Goal: Task Accomplishment & Management: Complete application form

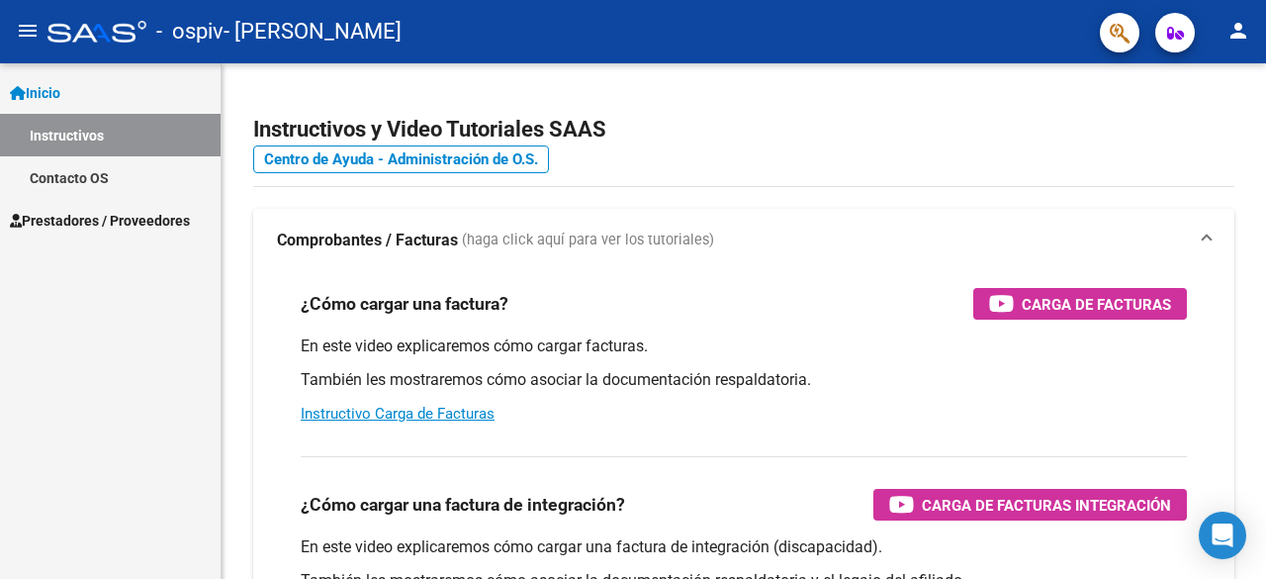
click at [156, 217] on span "Prestadores / Proveedores" at bounding box center [100, 221] width 180 height 22
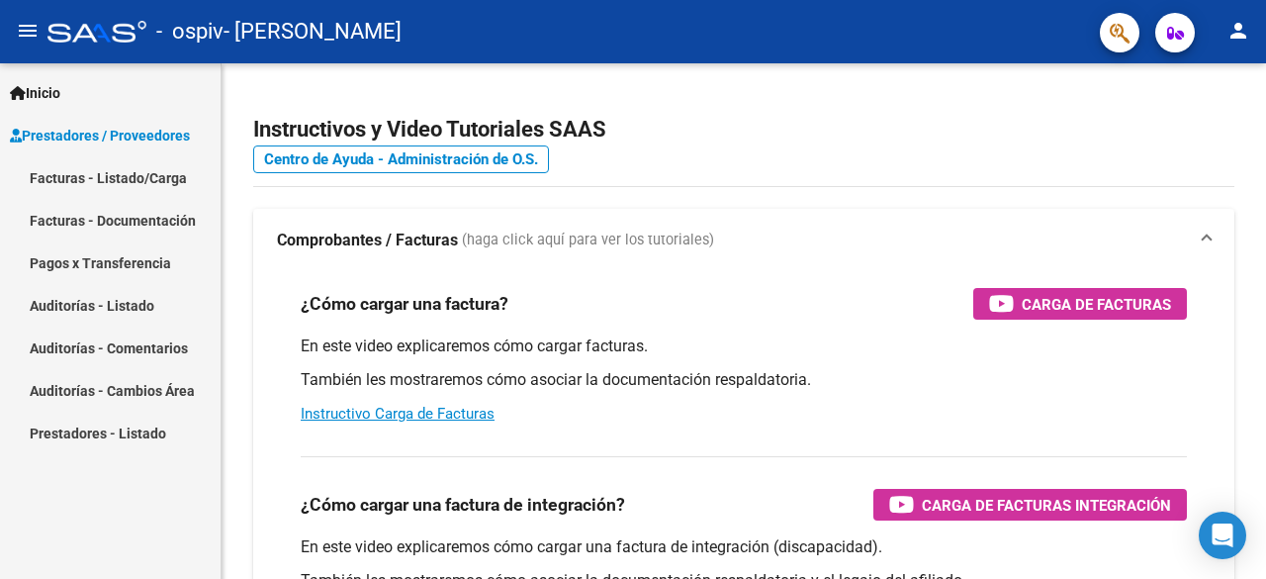
click at [146, 175] on link "Facturas - Listado/Carga" at bounding box center [110, 177] width 221 height 43
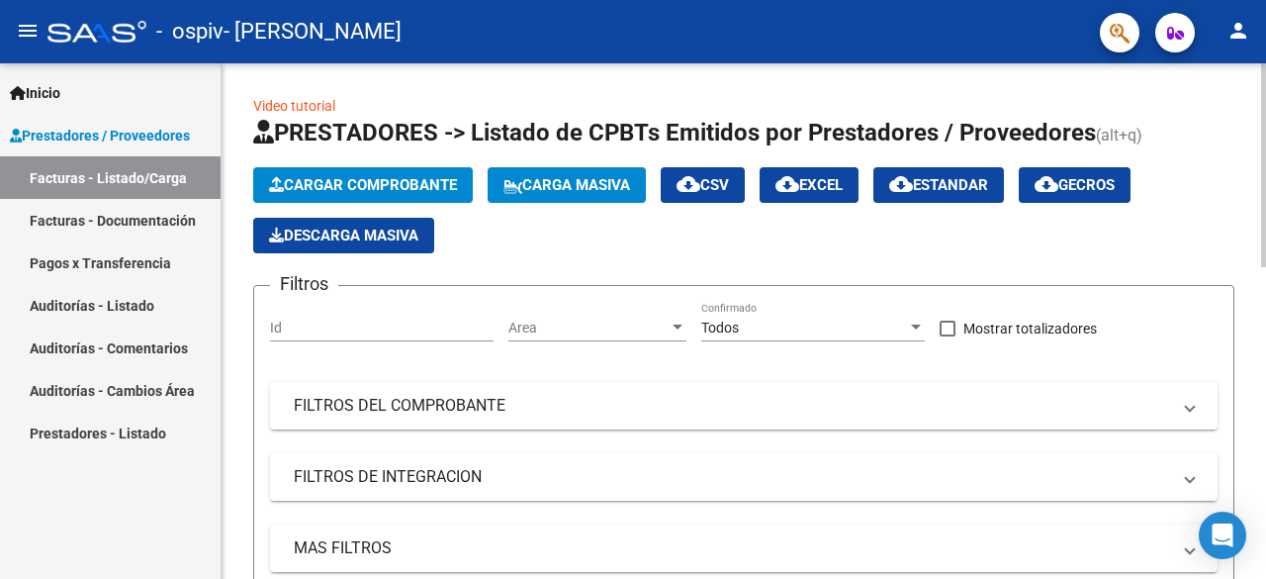
click at [324, 190] on span "Cargar Comprobante" at bounding box center [363, 185] width 188 height 18
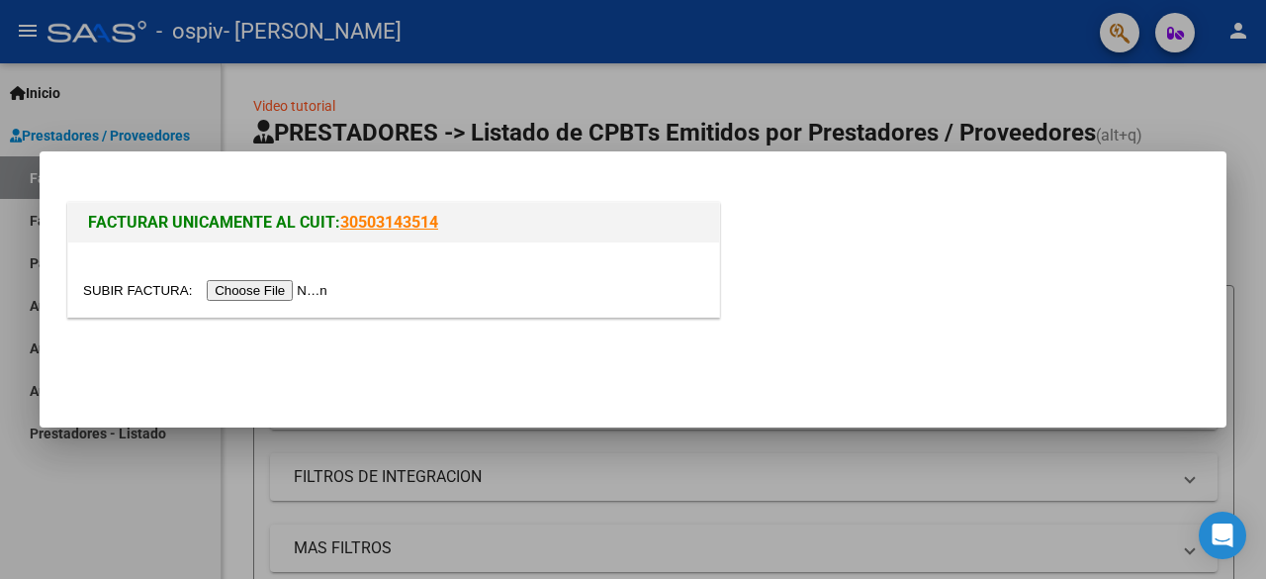
click at [280, 296] on input "file" at bounding box center [208, 290] width 250 height 21
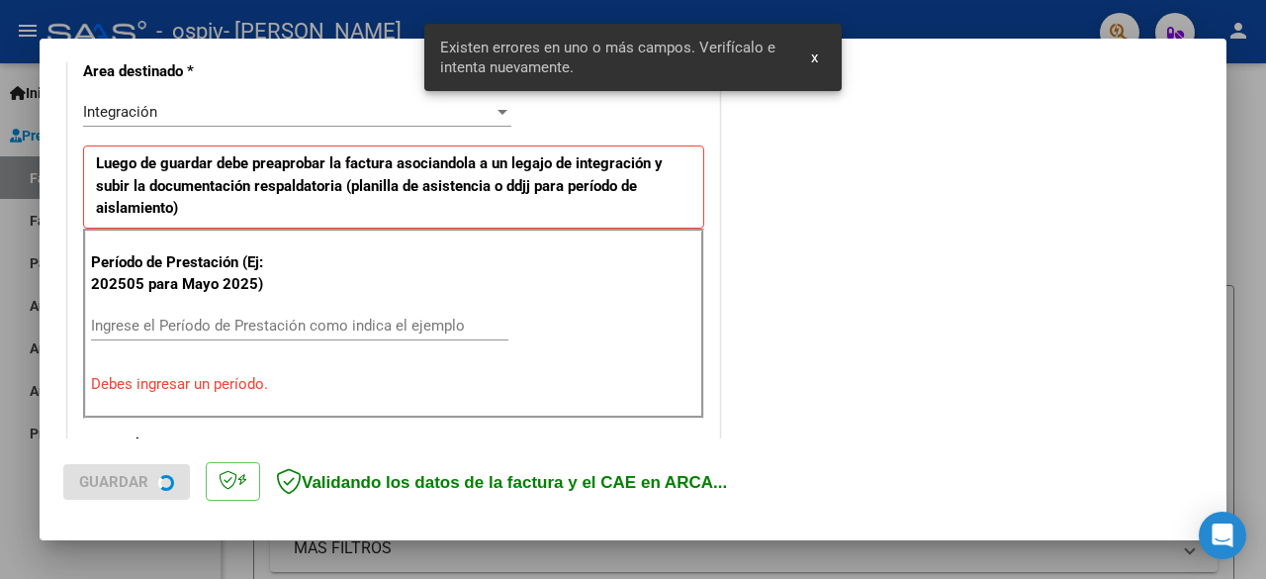
scroll to position [483, 0]
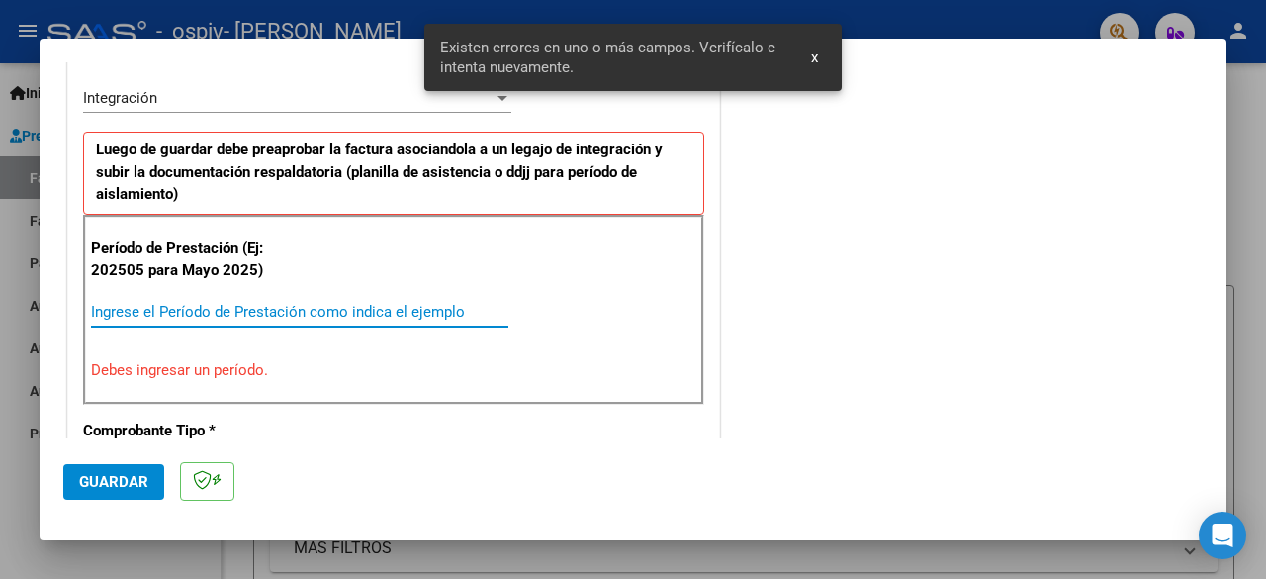
click at [326, 310] on input "Ingrese el Período de Prestación como indica el ejemplo" at bounding box center [299, 312] width 417 height 18
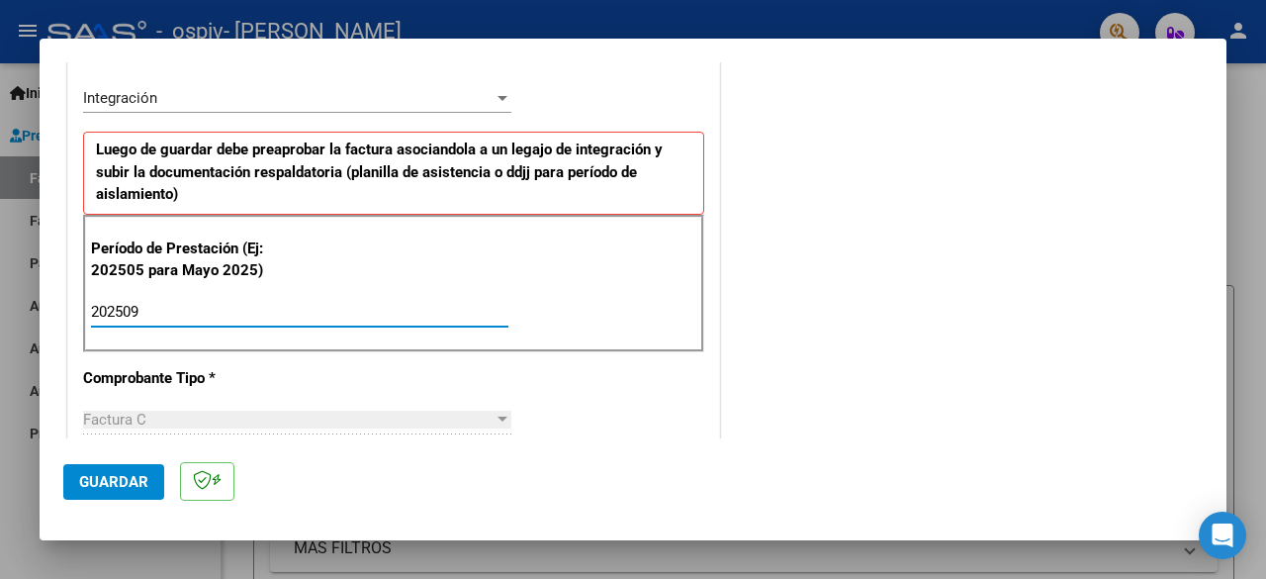
type input "202509"
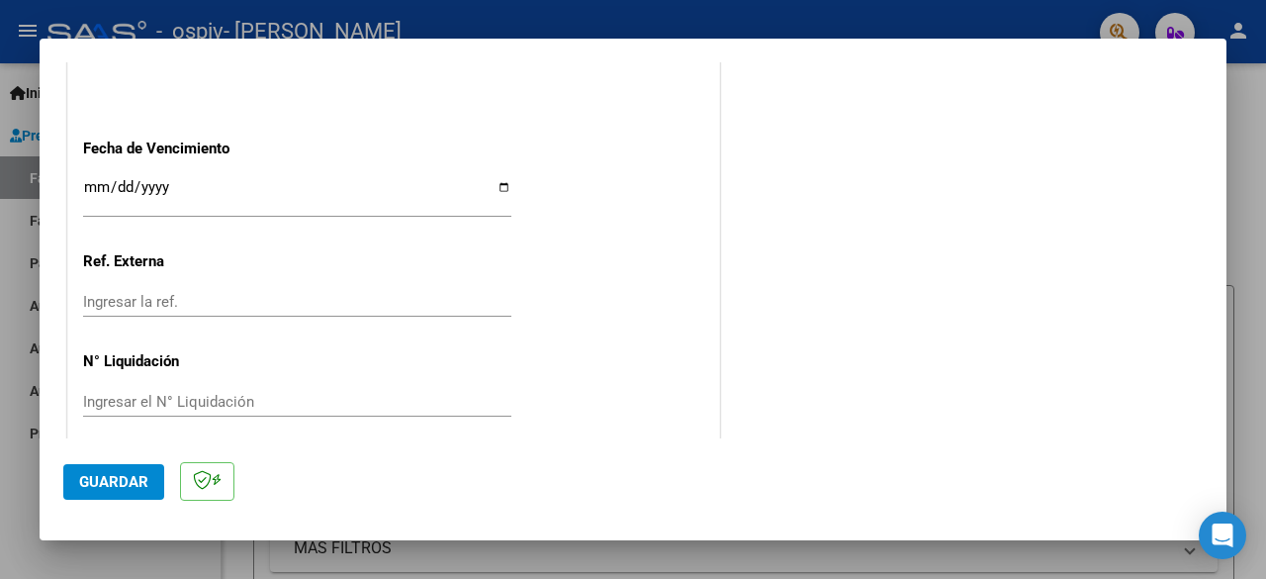
scroll to position [1405, 0]
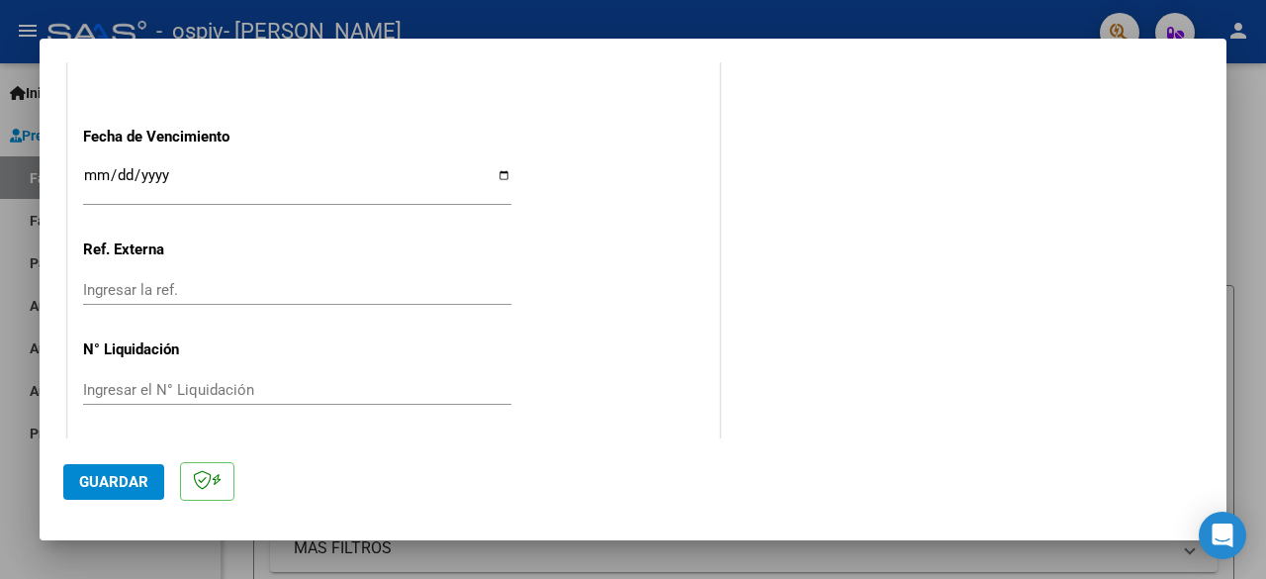
click at [133, 468] on button "Guardar" at bounding box center [113, 482] width 101 height 36
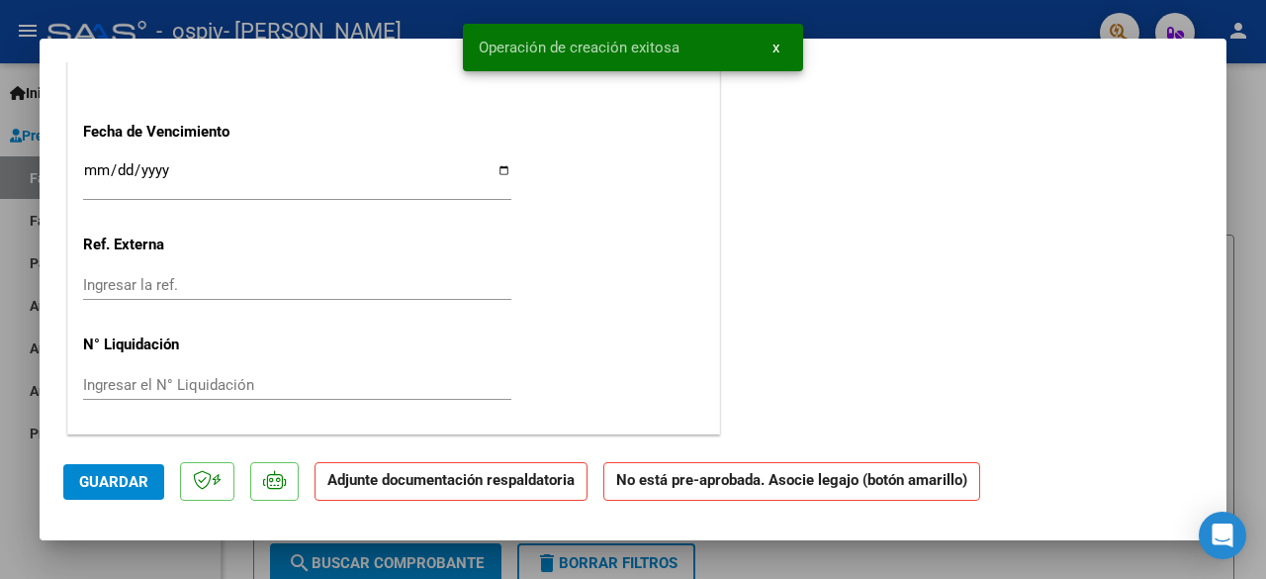
scroll to position [0, 0]
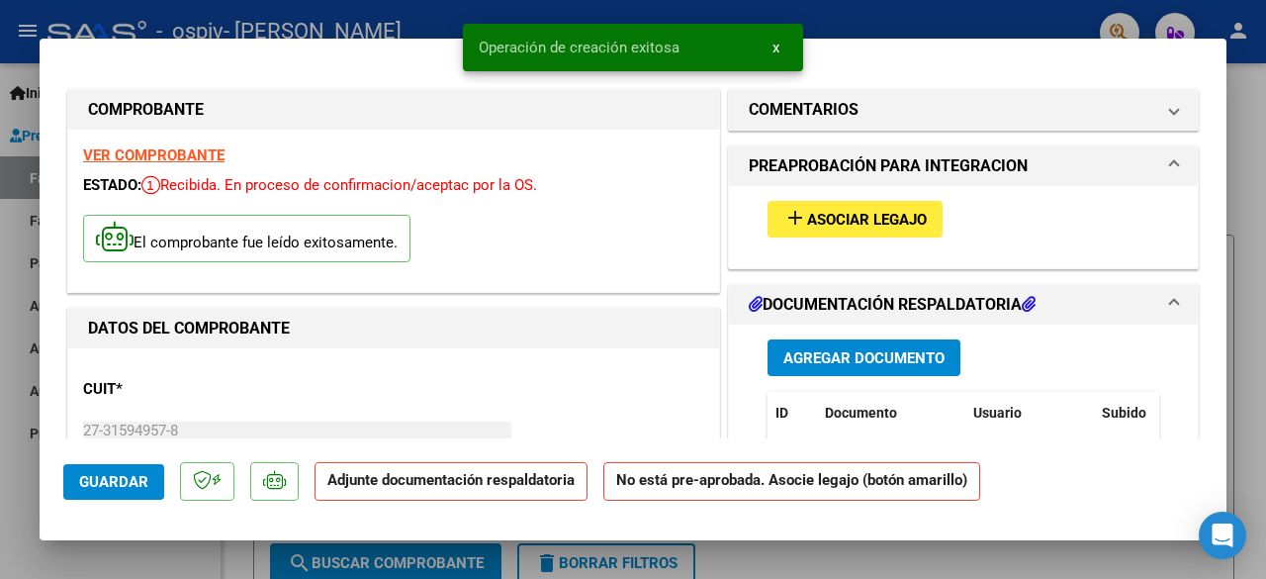
click at [857, 217] on span "Asociar Legajo" at bounding box center [867, 220] width 120 height 18
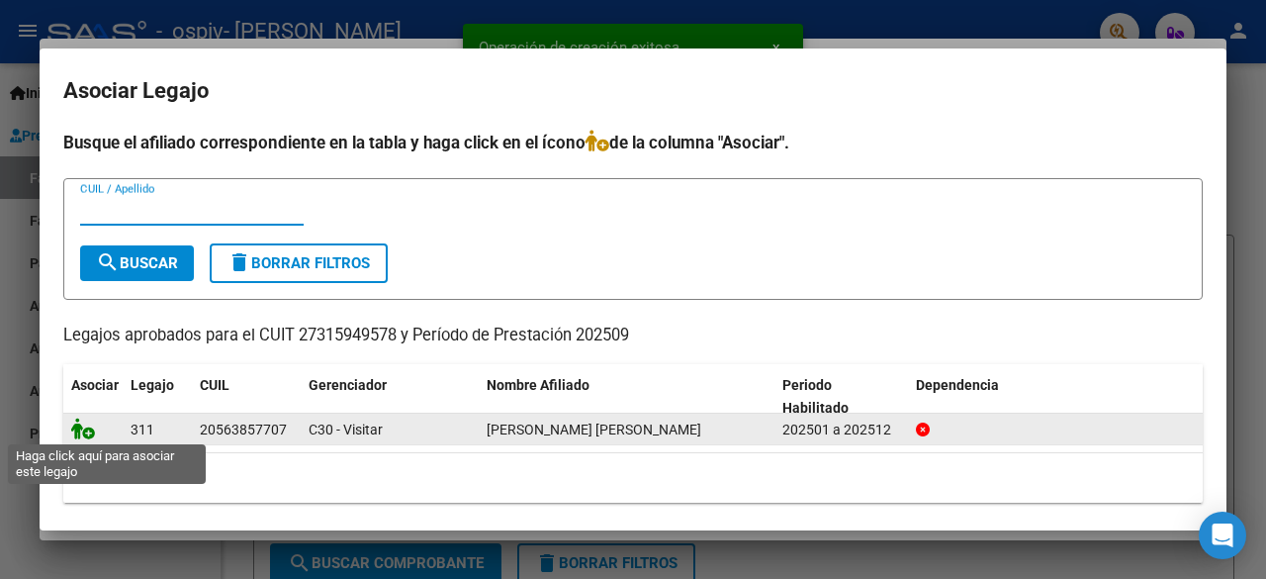
click at [77, 431] on icon at bounding box center [83, 428] width 24 height 22
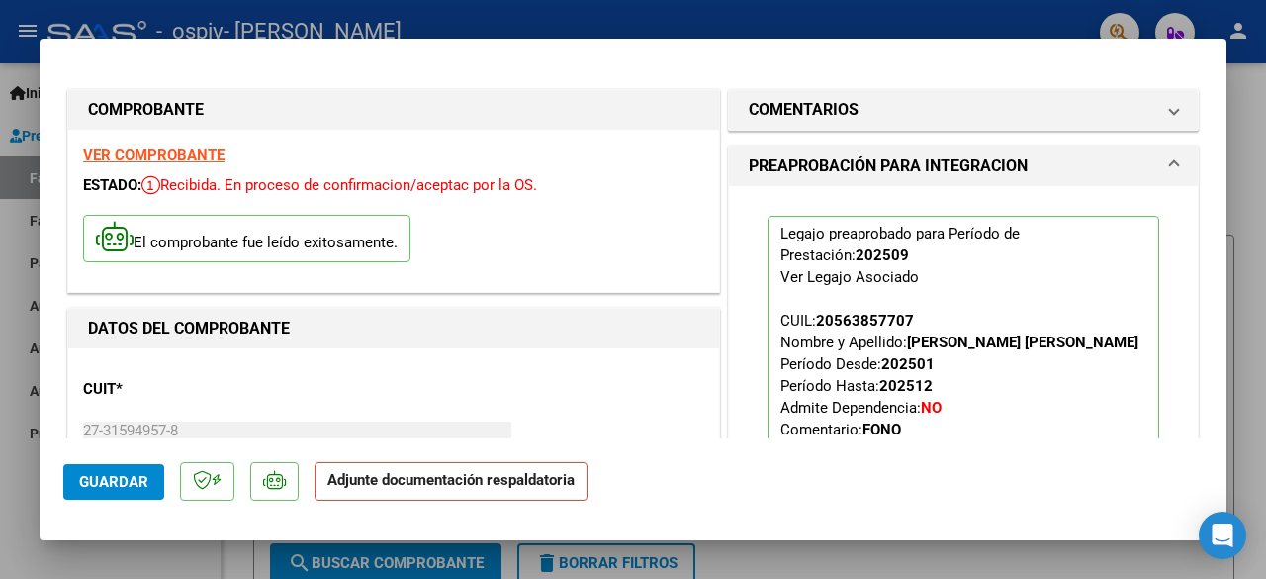
scroll to position [328, 0]
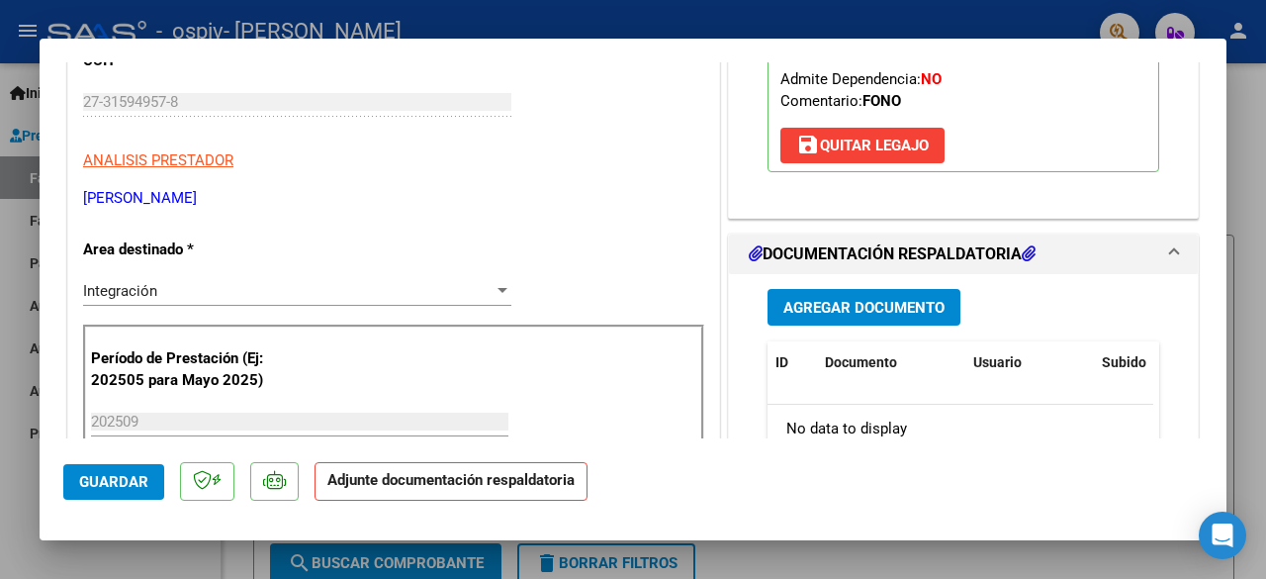
click at [845, 317] on span "Agregar Documento" at bounding box center [863, 308] width 161 height 18
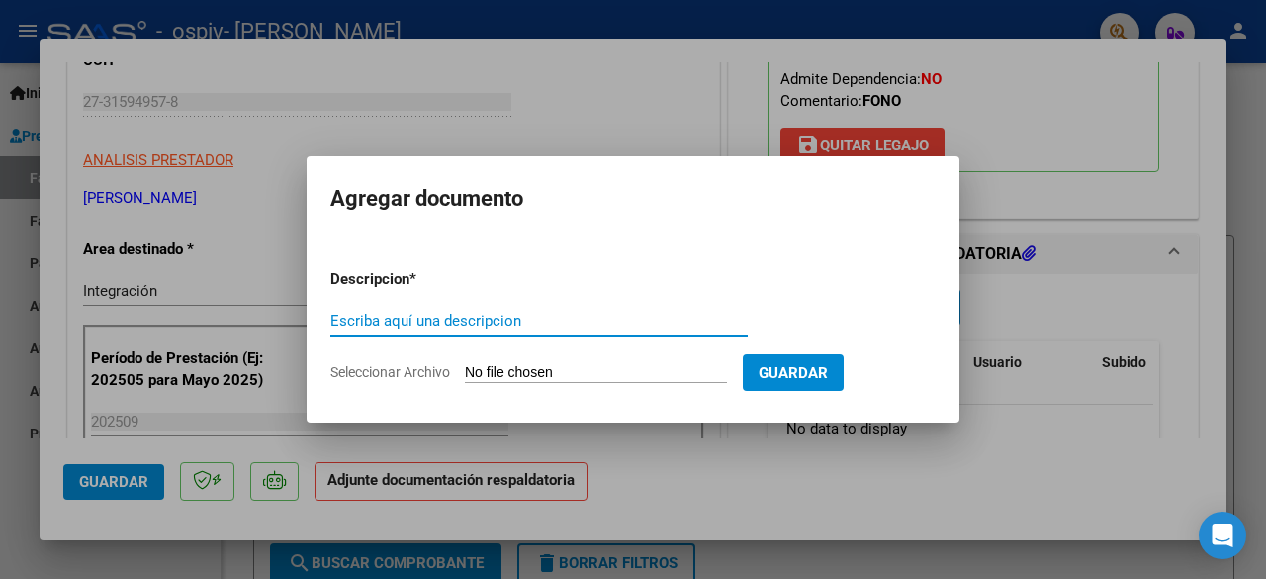
click at [583, 321] on input "Escriba aquí una descripcion" at bounding box center [538, 321] width 417 height 18
type input "Asistencia [PERSON_NAME] [DATE]"
click at [805, 367] on span "Guardar" at bounding box center [793, 373] width 69 height 18
click at [585, 373] on input "Seleccionar Archivo" at bounding box center [596, 373] width 262 height 19
type input "C:\fakepath\Asistencia [PERSON_NAME] [DATE].jpeg"
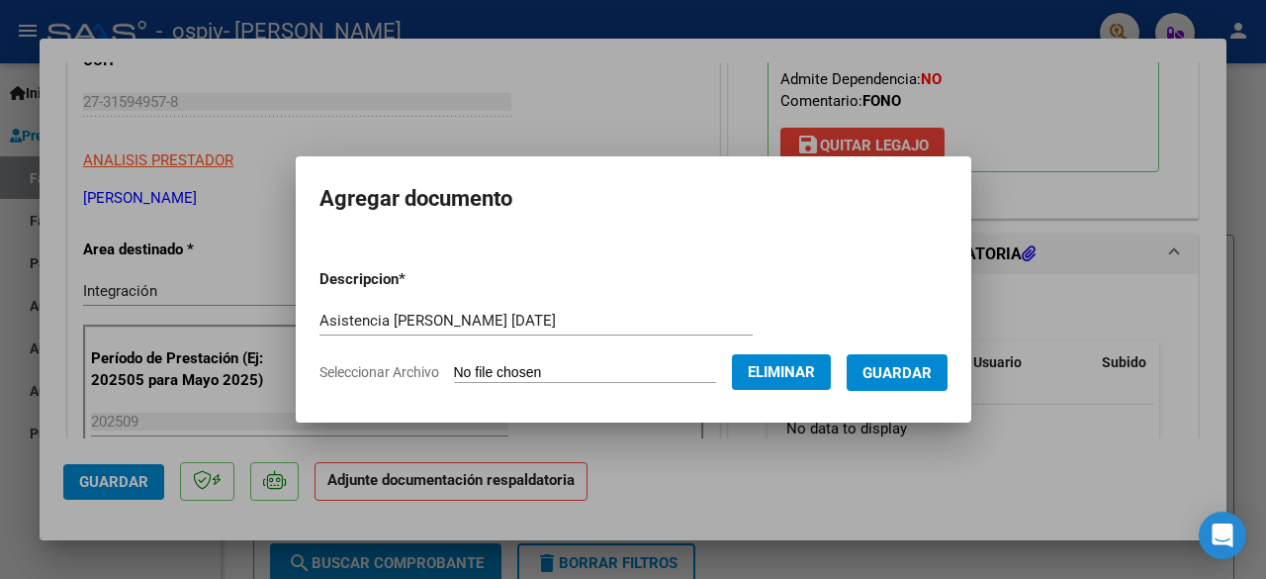
click at [910, 373] on span "Guardar" at bounding box center [897, 373] width 69 height 18
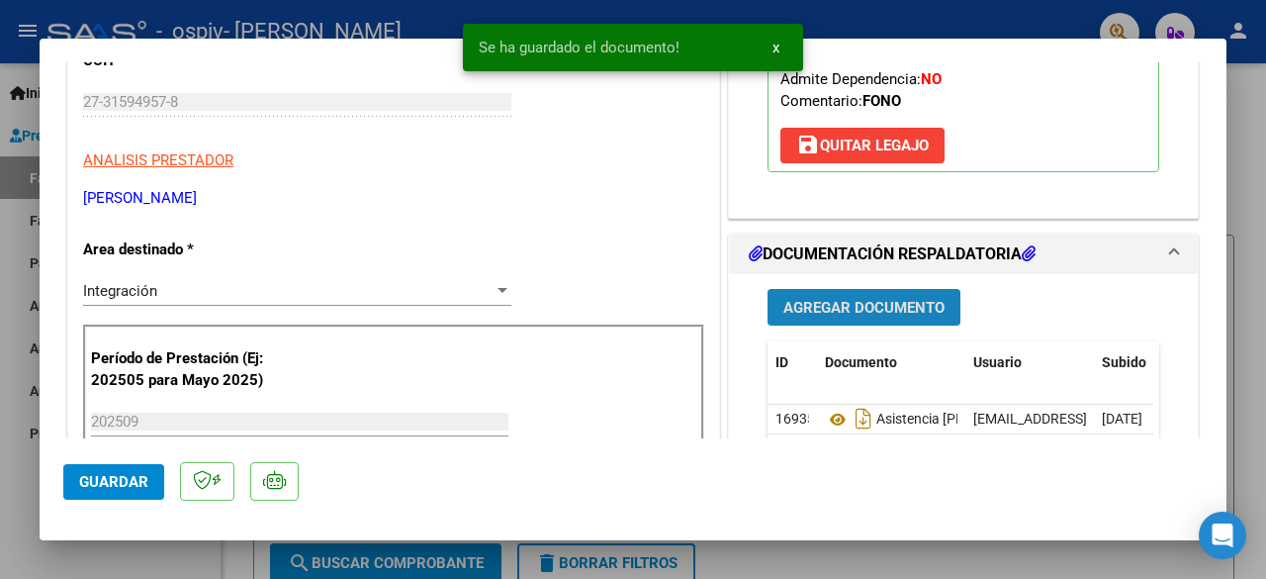
click at [887, 317] on span "Agregar Documento" at bounding box center [863, 308] width 161 height 18
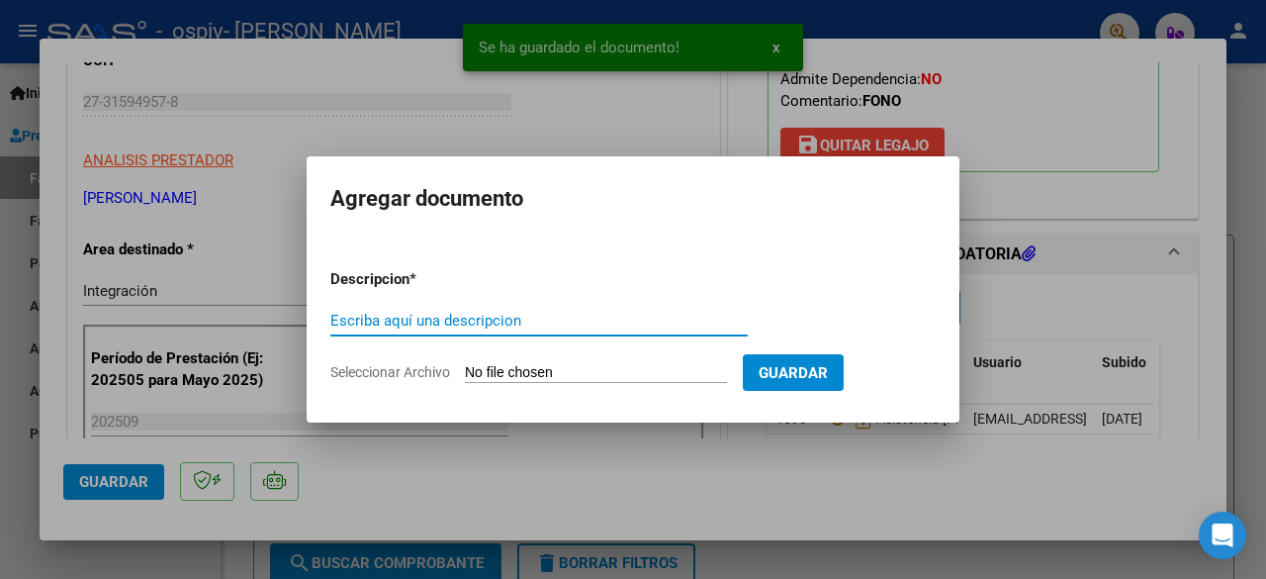
click at [614, 322] on input "Escriba aquí una descripcion" at bounding box center [538, 321] width 417 height 18
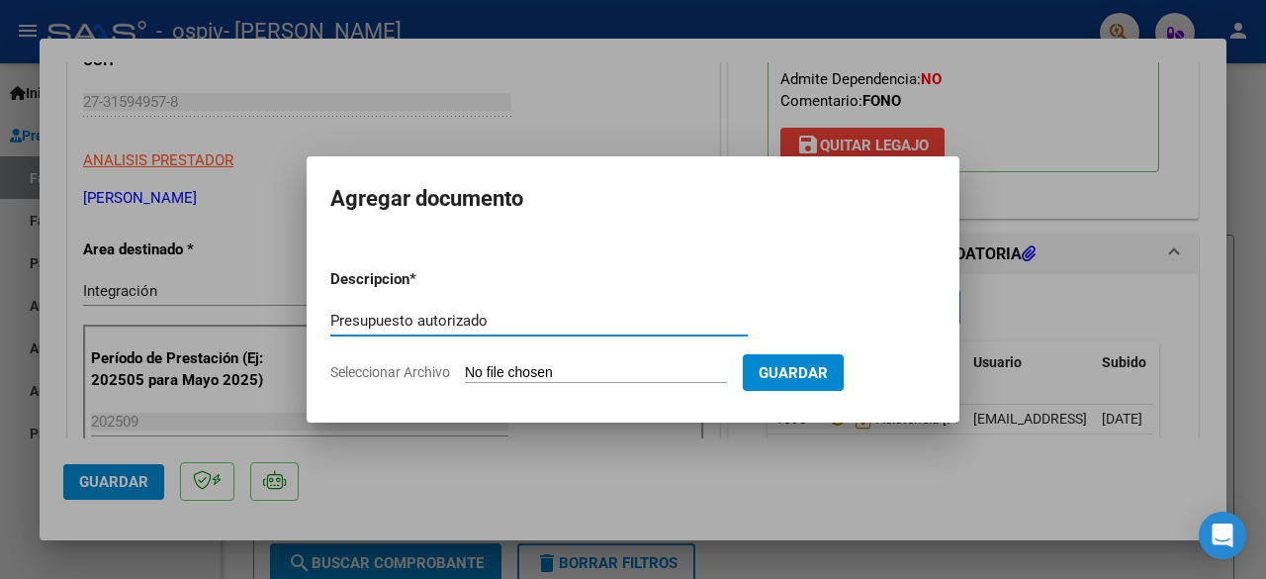
type input "Presupuesto autorizado"
click at [583, 373] on input "Seleccionar Archivo" at bounding box center [596, 373] width 262 height 19
type input "C:\fakepath\TINGALES [PERSON_NAME] 2025.pdf"
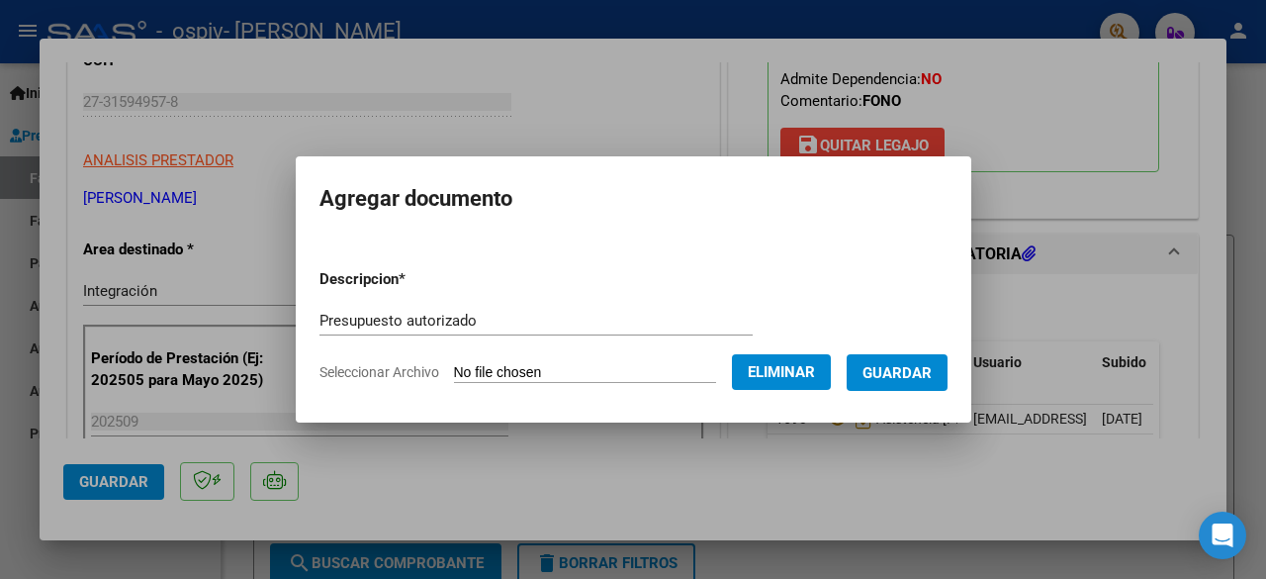
click at [932, 377] on span "Guardar" at bounding box center [897, 373] width 69 height 18
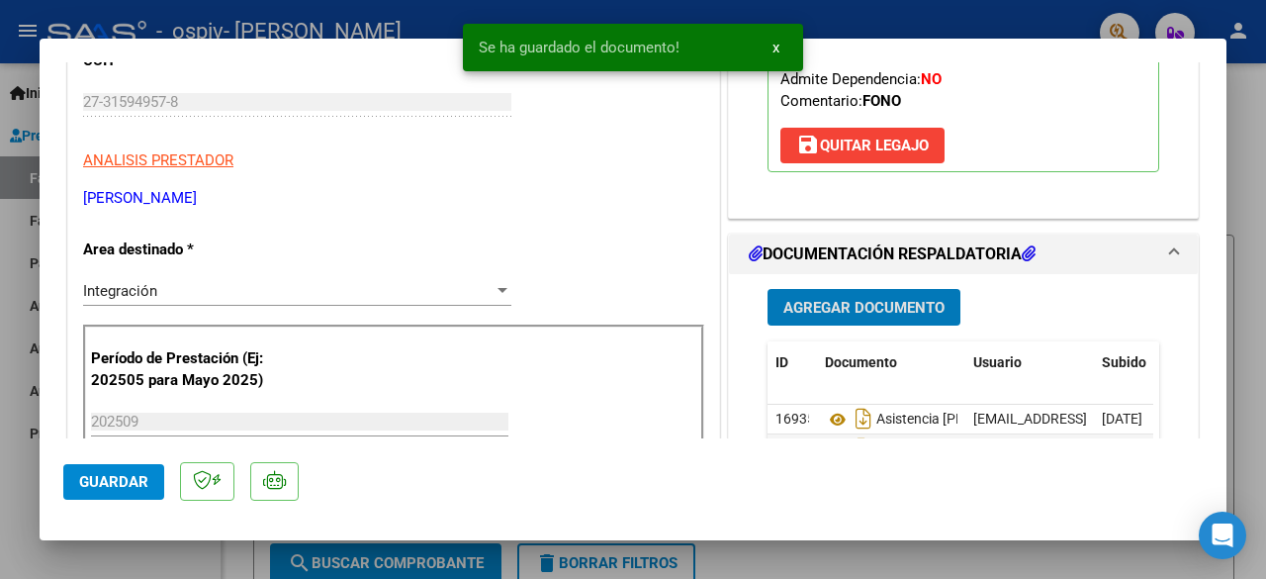
scroll to position [659, 0]
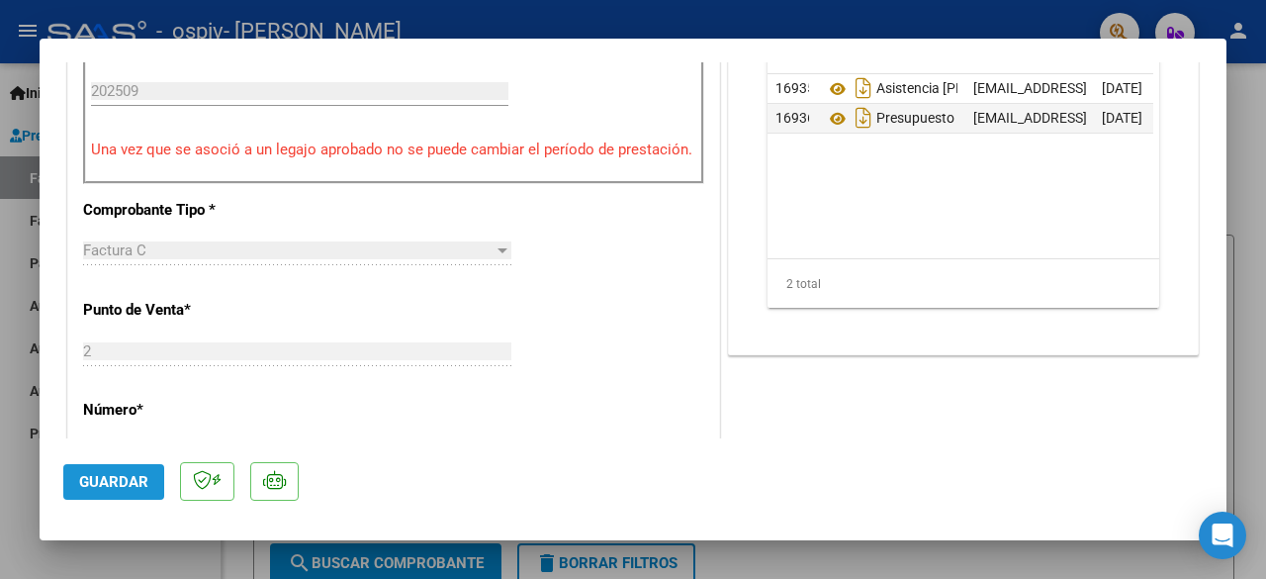
click at [115, 477] on span "Guardar" at bounding box center [113, 482] width 69 height 18
click at [1244, 150] on div at bounding box center [633, 289] width 1266 height 579
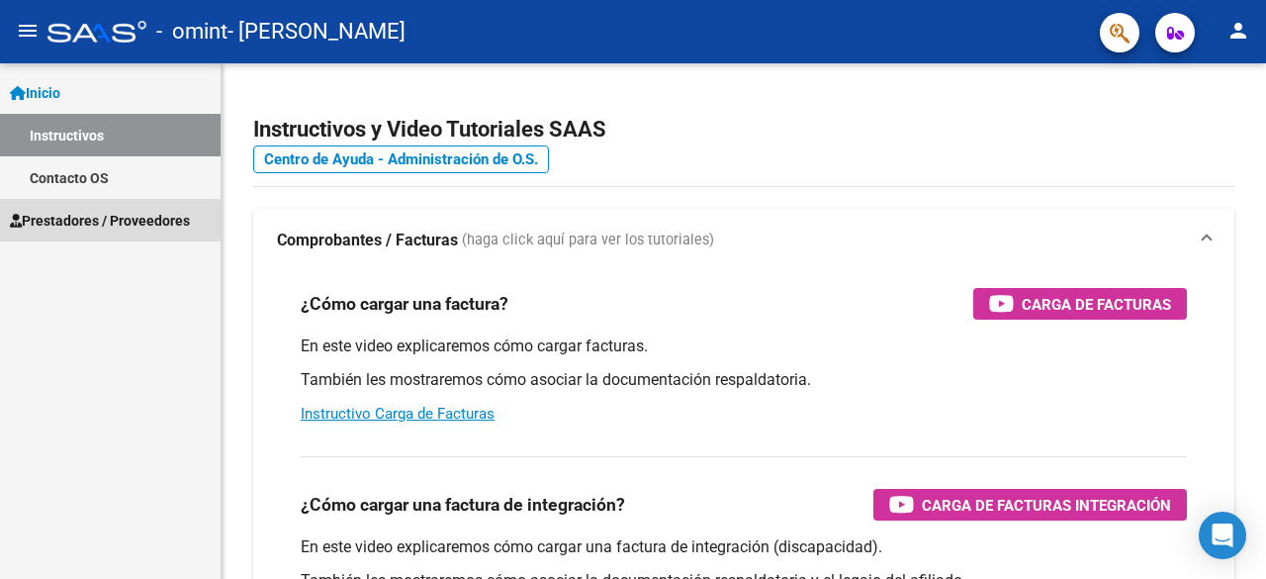
click at [123, 230] on span "Prestadores / Proveedores" at bounding box center [100, 221] width 180 height 22
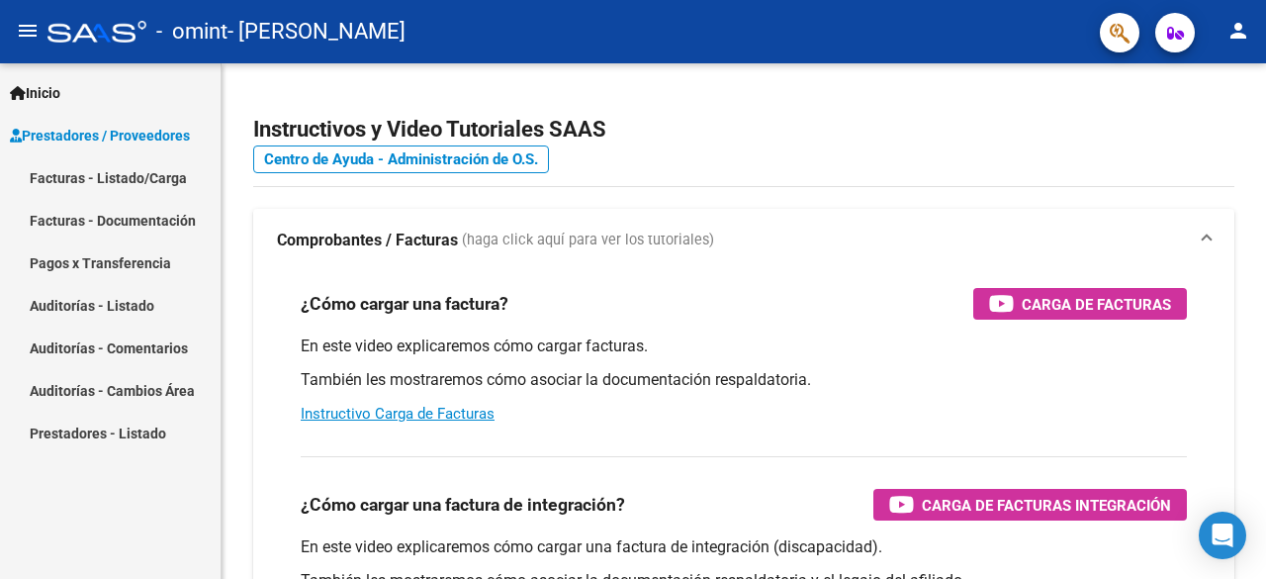
click at [145, 179] on link "Facturas - Listado/Carga" at bounding box center [110, 177] width 221 height 43
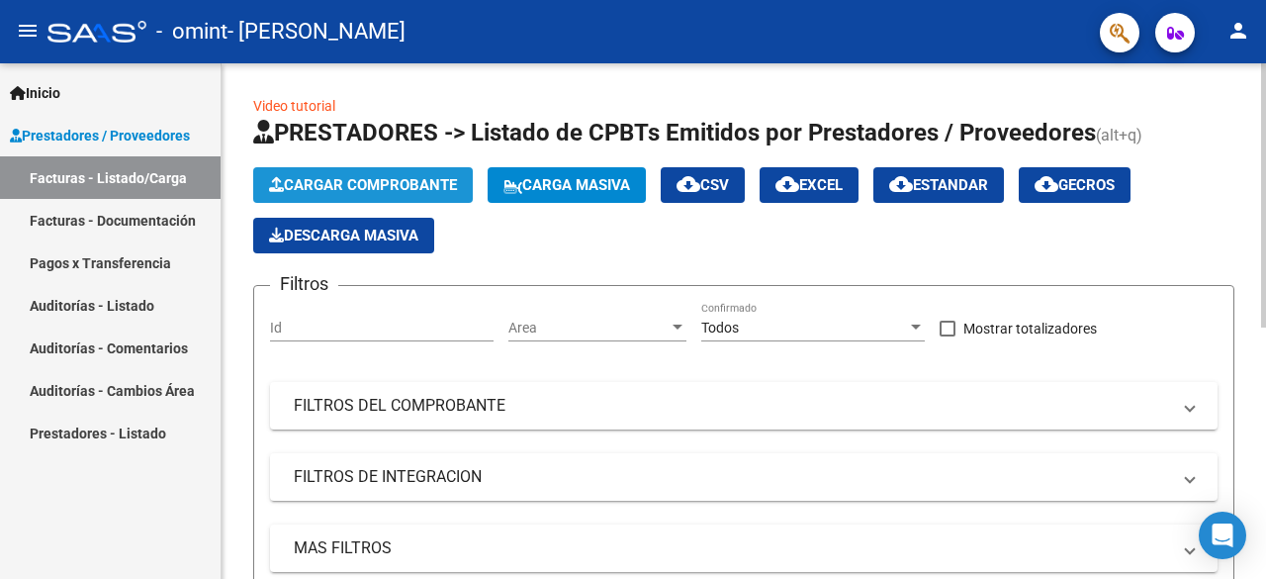
click at [315, 186] on span "Cargar Comprobante" at bounding box center [363, 185] width 188 height 18
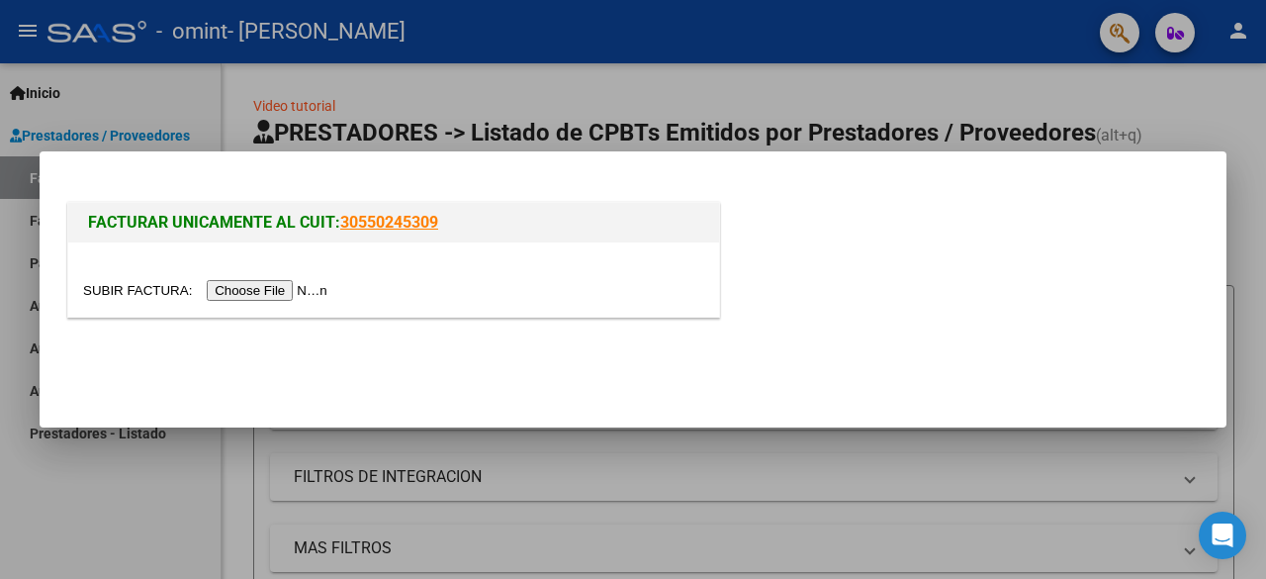
click at [241, 289] on input "file" at bounding box center [208, 290] width 250 height 21
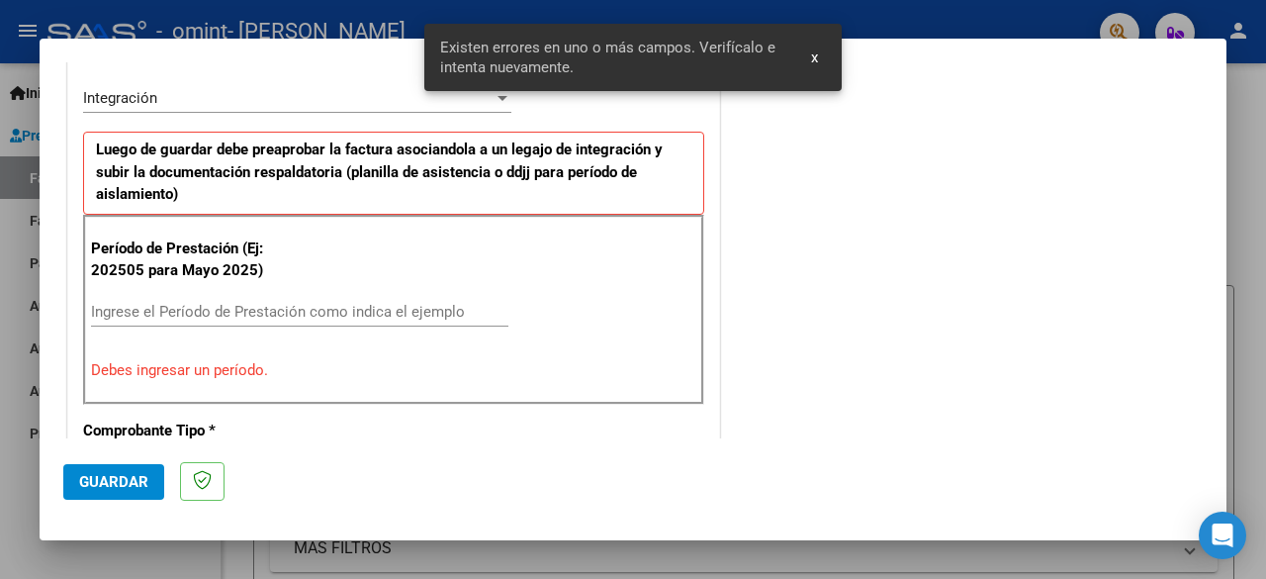
scroll to position [519, 0]
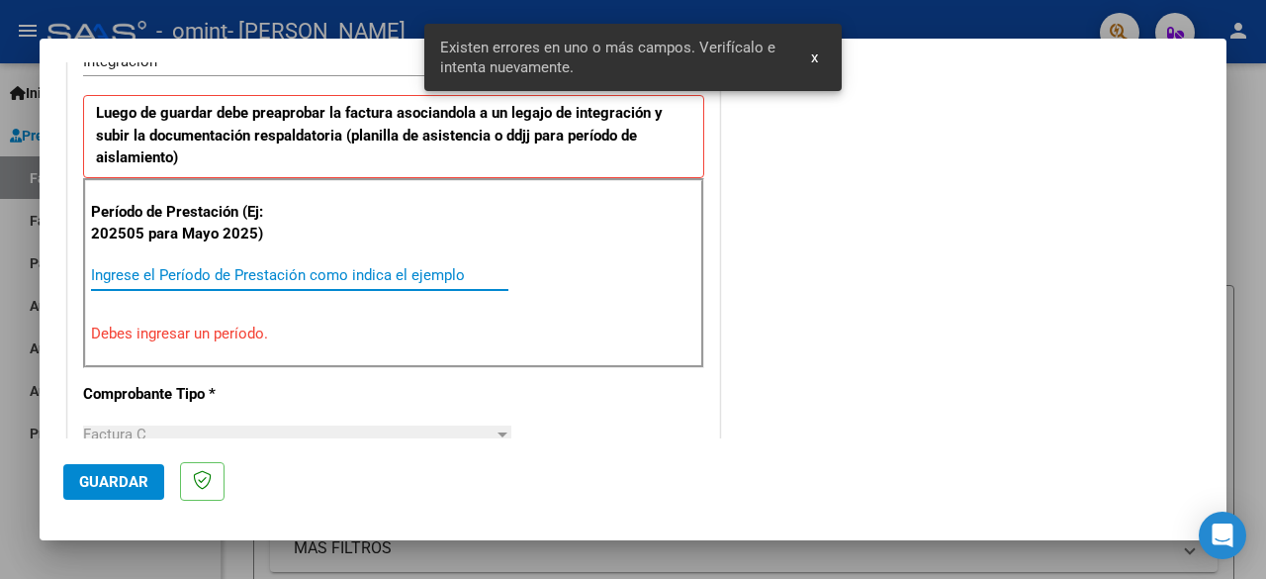
click at [137, 278] on input "Ingrese el Período de Prestación como indica el ejemplo" at bounding box center [299, 275] width 417 height 18
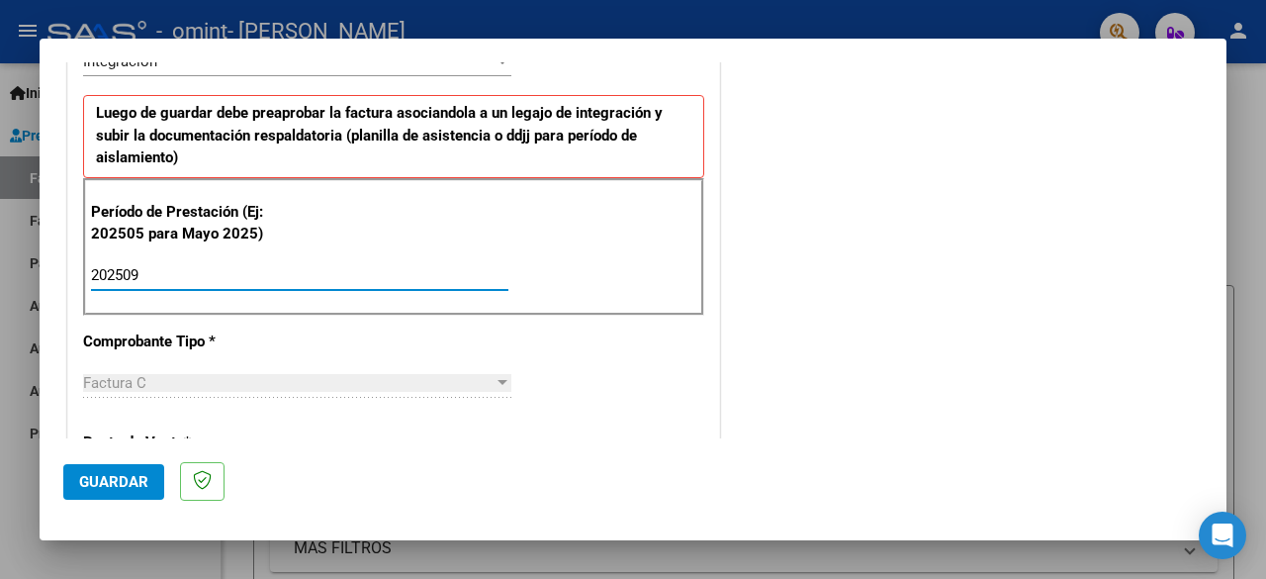
type input "202509"
click at [139, 486] on span "Guardar" at bounding box center [113, 482] width 69 height 18
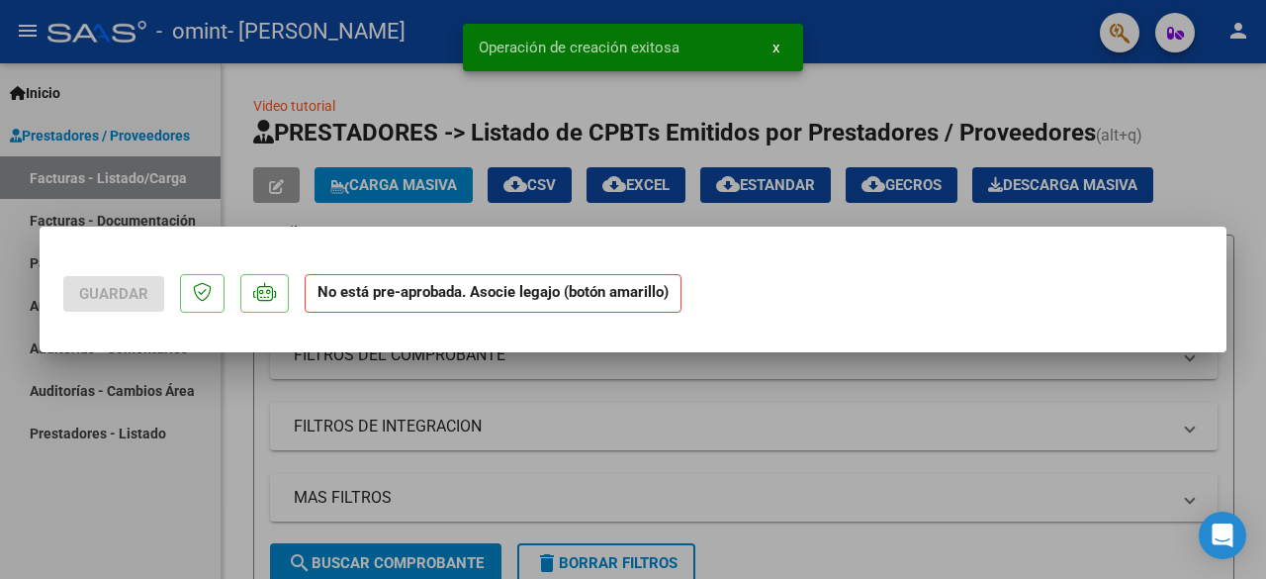
scroll to position [0, 0]
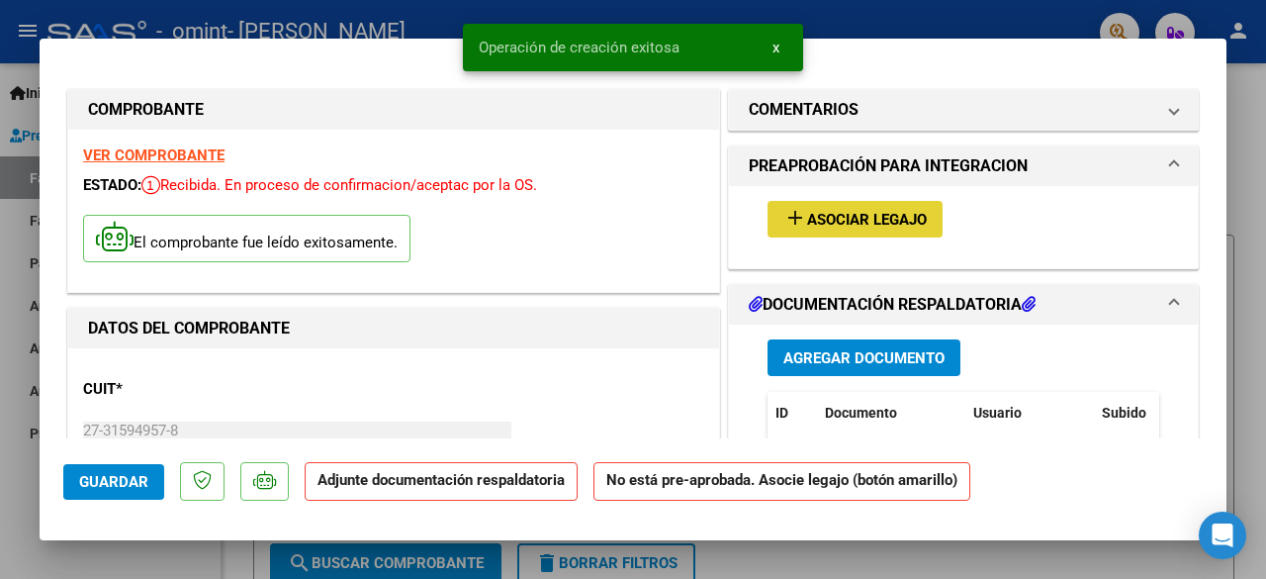
click at [855, 223] on span "Asociar Legajo" at bounding box center [867, 220] width 120 height 18
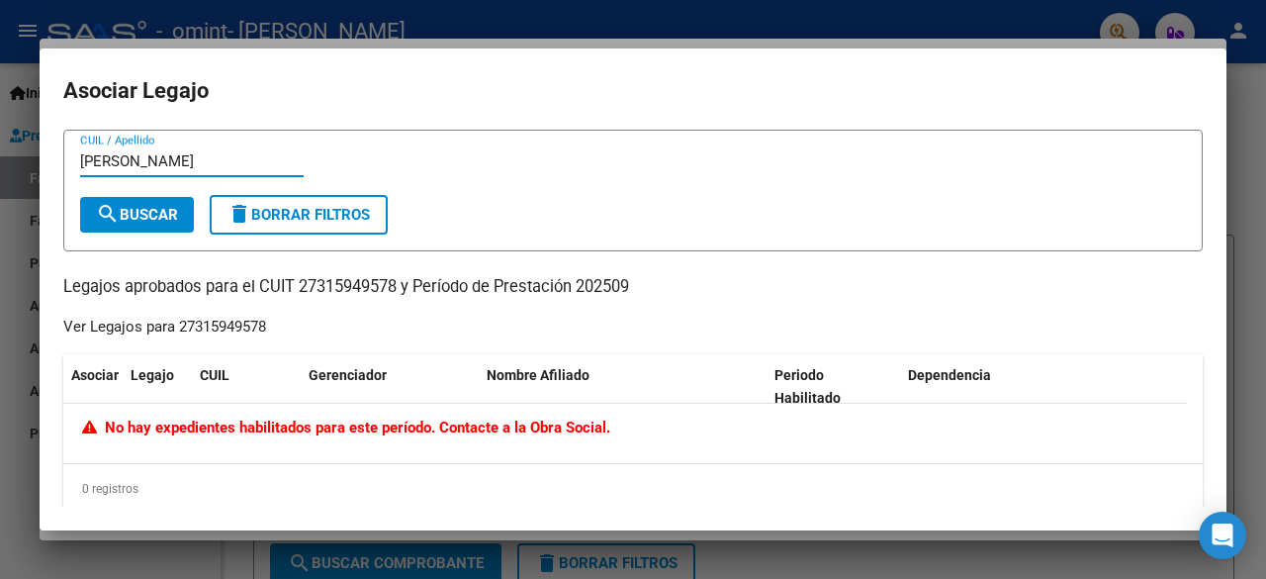
type input "Rodríguez"
click at [146, 219] on span "search Buscar" at bounding box center [137, 215] width 82 height 18
drag, startPoint x: 146, startPoint y: 159, endPoint x: 59, endPoint y: 134, distance: 90.8
click at [59, 134] on mat-dialog-content "Rodríguez CUIL / Apellido search Buscar delete Borrar Filtros Legajos aprobados…" at bounding box center [633, 318] width 1187 height 376
click at [141, 157] on input "CUIL / Apellido" at bounding box center [192, 161] width 224 height 18
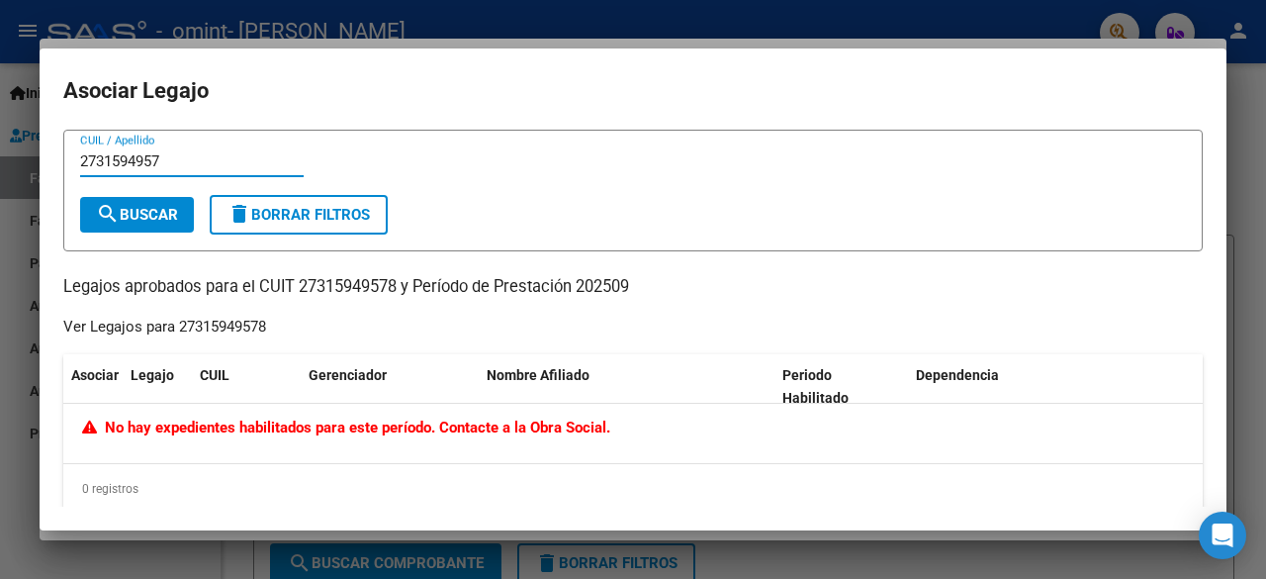
type input "27315949578"
drag, startPoint x: 187, startPoint y: 165, endPoint x: 73, endPoint y: 147, distance: 115.1
click at [73, 147] on form "27315949578 CUIL / Apellido search Buscar delete Borrar Filtros" at bounding box center [633, 191] width 1140 height 122
type input "Aranda"
drag, startPoint x: 137, startPoint y: 160, endPoint x: 60, endPoint y: 167, distance: 76.5
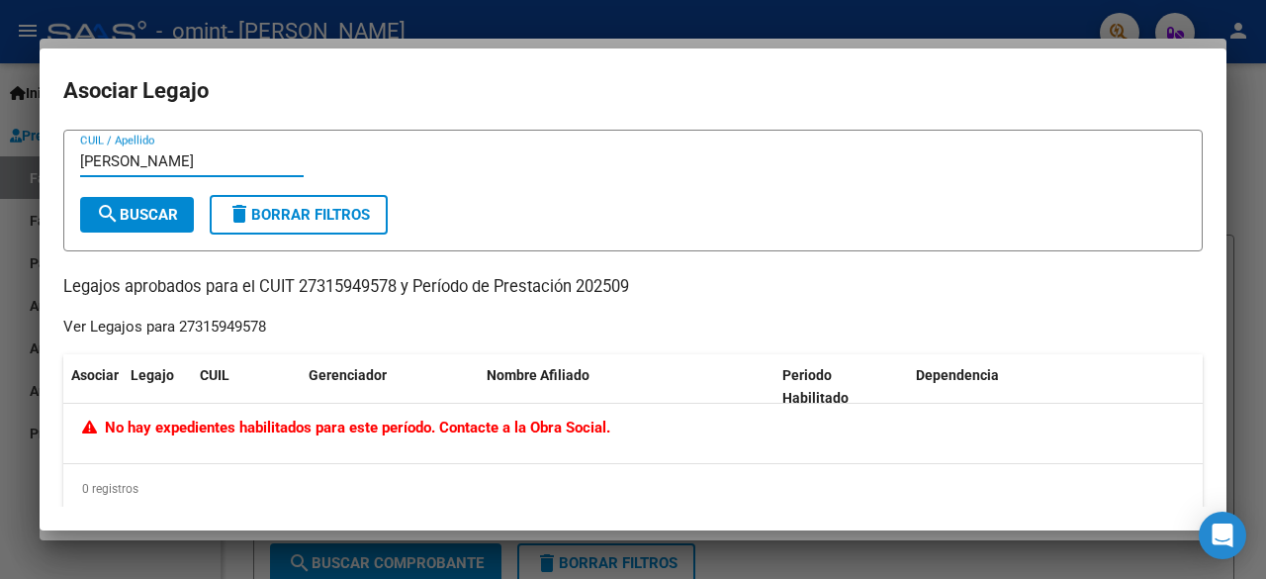
click at [60, 167] on mat-dialog-content "Aranda CUIL / Apellido search Buscar delete Borrar Filtros Legajos aprobados pa…" at bounding box center [633, 318] width 1187 height 376
click at [121, 166] on input "Rodriguez Vazquez" at bounding box center [192, 161] width 224 height 18
click at [171, 163] on input "Rodríguez Vazquez" at bounding box center [192, 161] width 224 height 18
type input "Rodríguez Vázquez"
click at [166, 225] on button "search Buscar" at bounding box center [137, 215] width 114 height 36
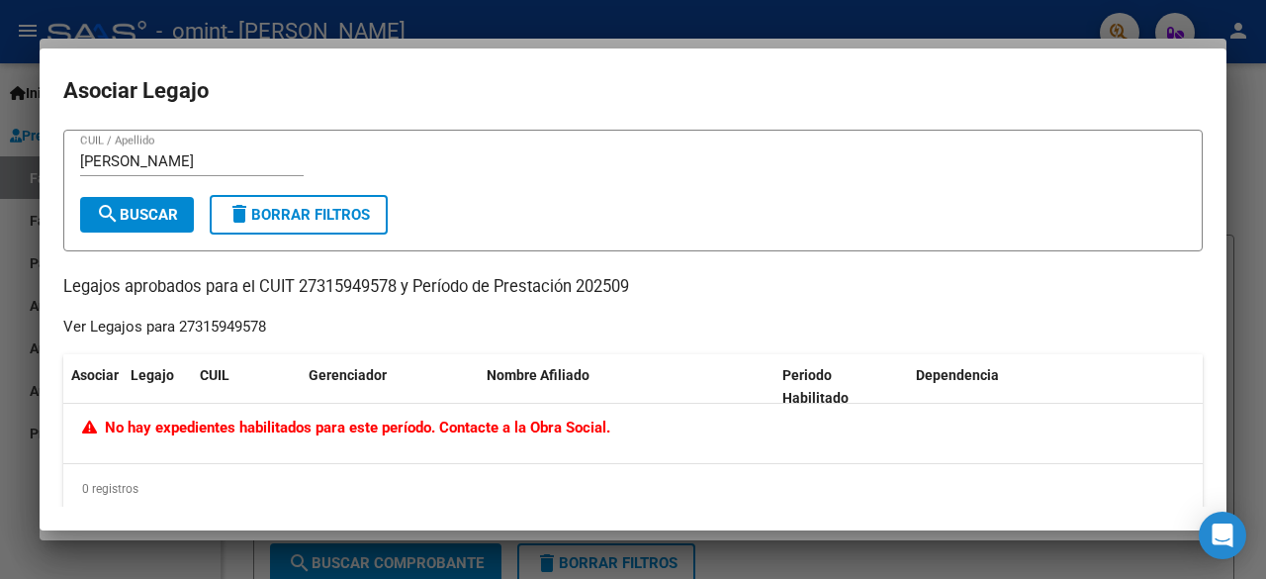
click at [1250, 161] on div at bounding box center [633, 289] width 1266 height 579
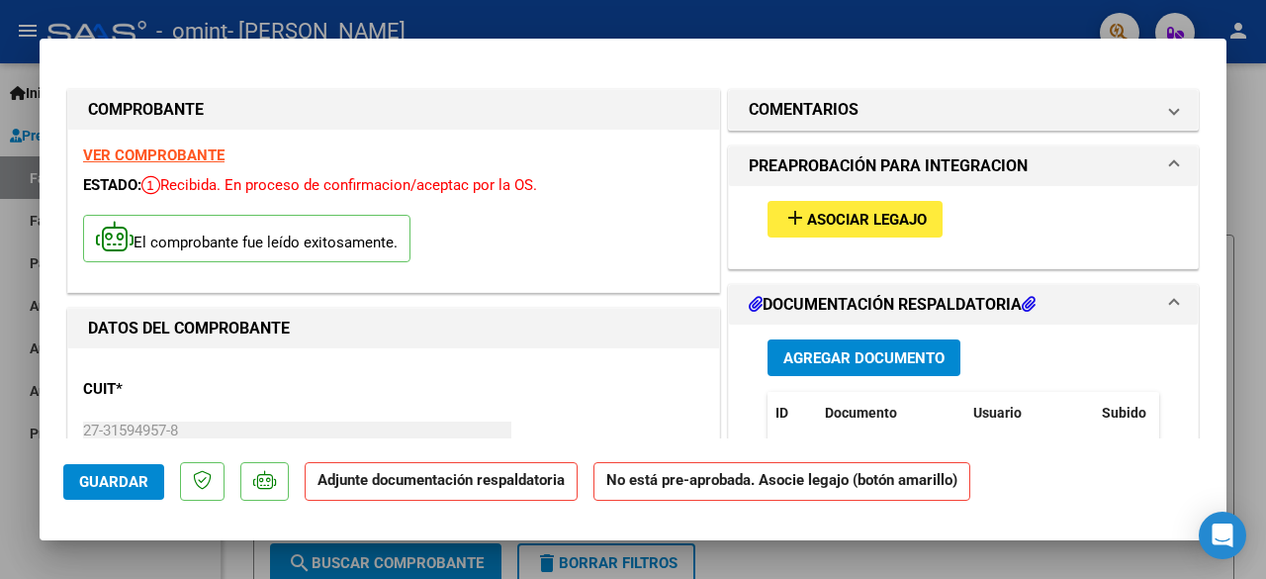
click at [184, 154] on strong "VER COMPROBANTE" at bounding box center [153, 155] width 141 height 18
click at [853, 355] on span "Agregar Documento" at bounding box center [863, 358] width 161 height 18
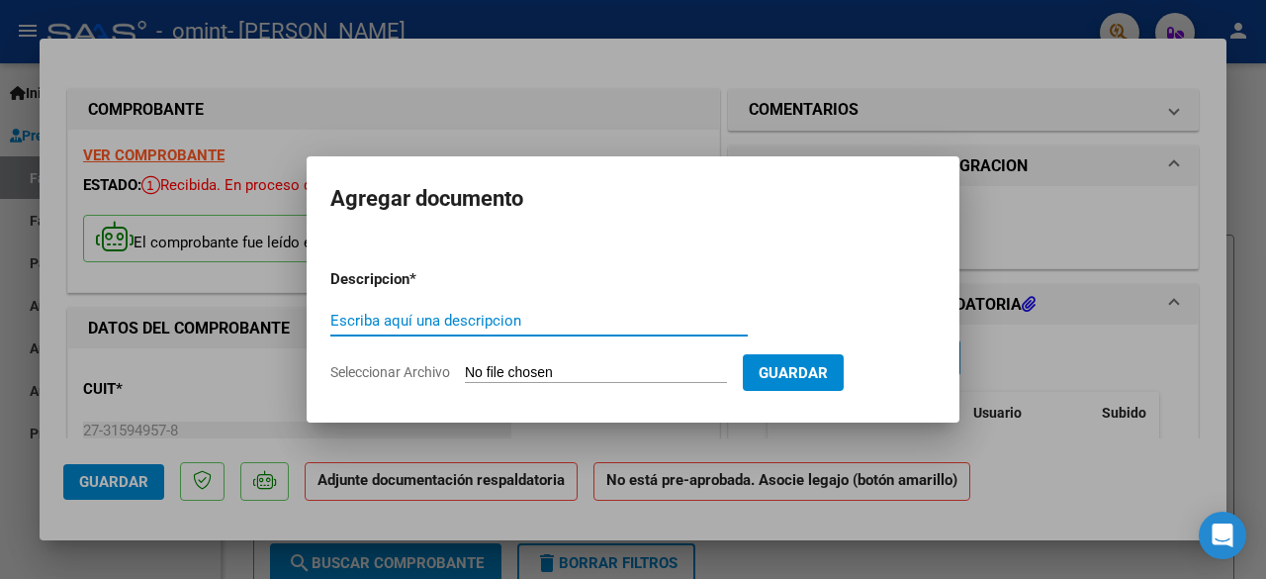
click at [479, 325] on input "Escriba aquí una descripcion" at bounding box center [538, 321] width 417 height 18
type input "Asistencia Theo Sep 25"
click at [562, 373] on input "Seleccionar Archivo" at bounding box center [596, 373] width 262 height 19
type input "C:\fakepath\Asistencia Theo Sep 25.jpeg"
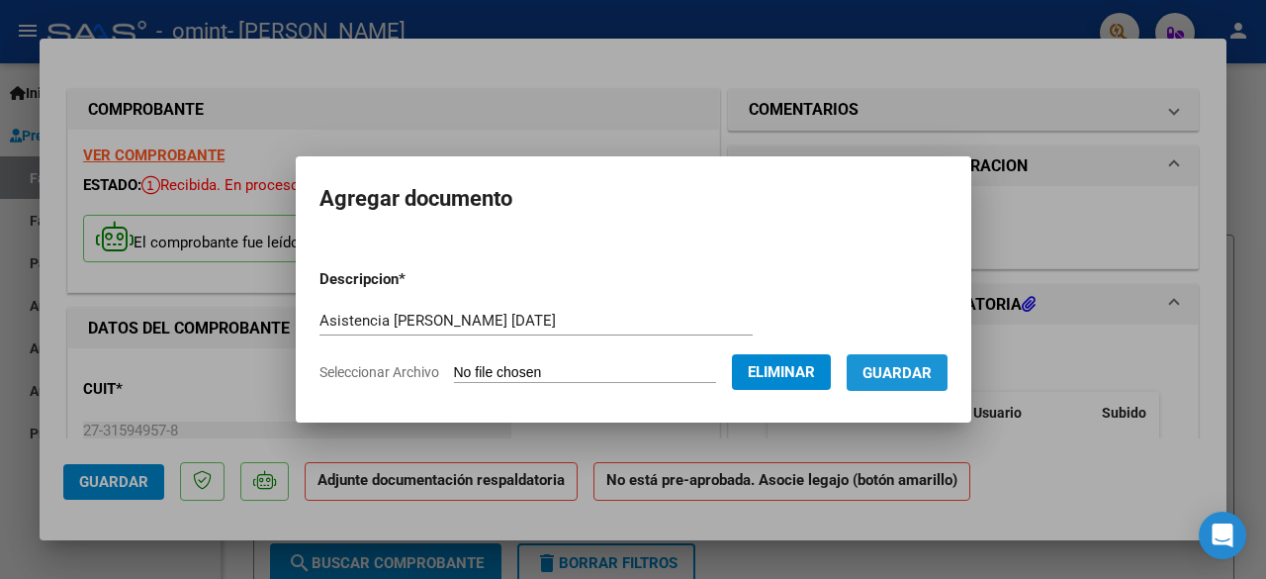
click at [894, 381] on span "Guardar" at bounding box center [897, 373] width 69 height 18
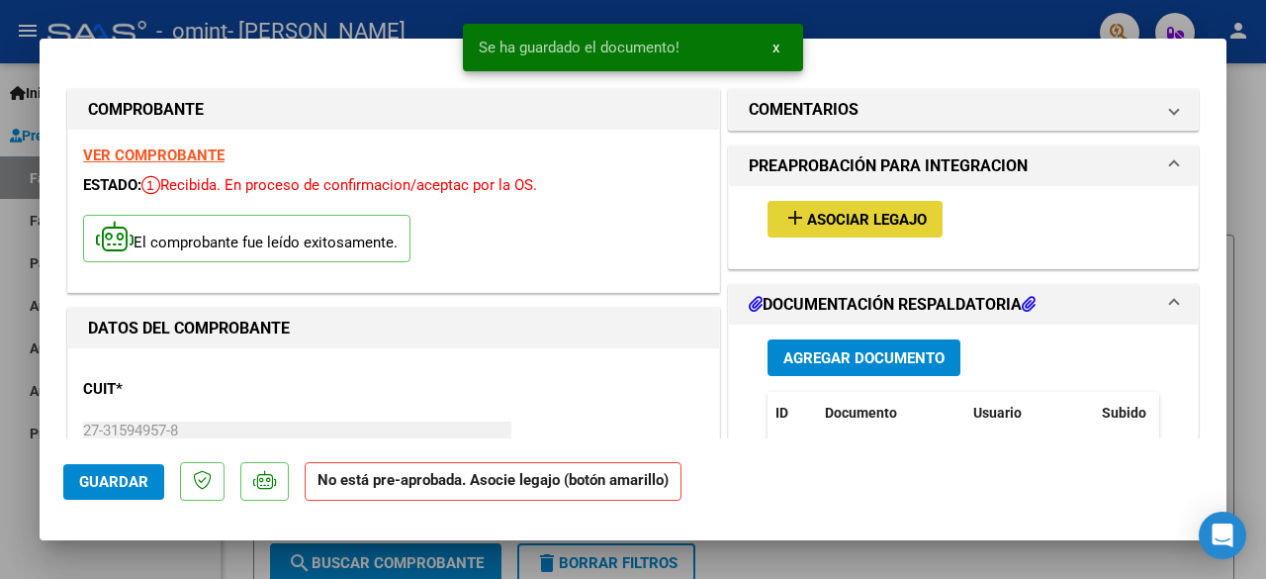
click at [868, 225] on span "Asociar Legajo" at bounding box center [867, 220] width 120 height 18
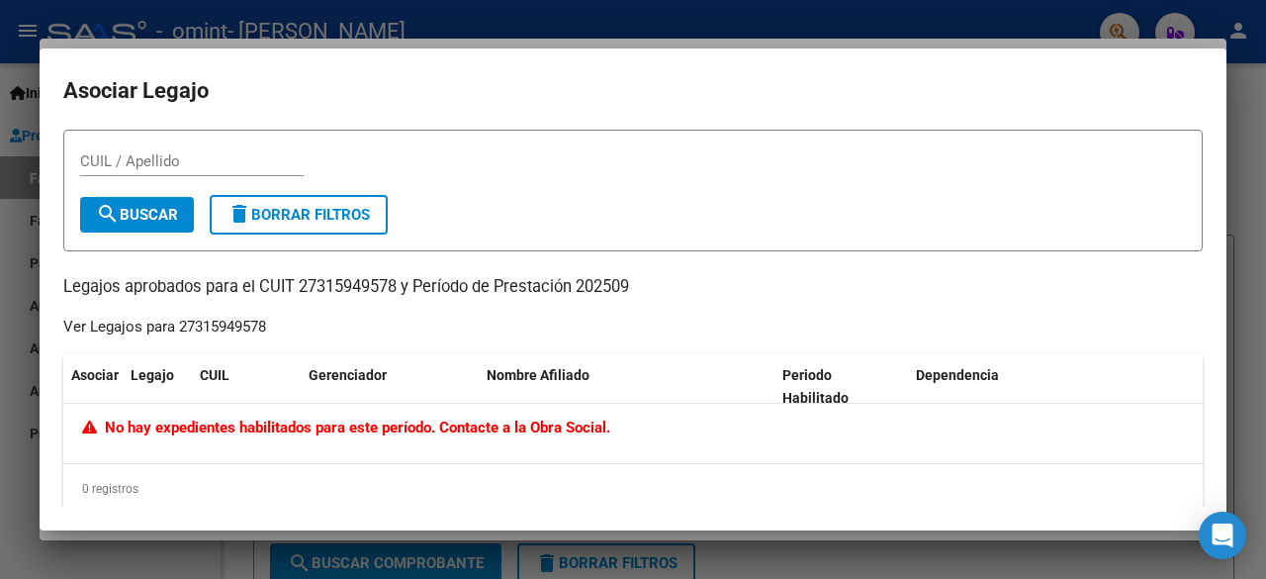
click at [504, 442] on div "No hay expedientes habilitados para este período. Contacte a la Obra Social." at bounding box center [633, 433] width 1140 height 59
click at [417, 425] on span "No hay expedientes habilitados para este período. Contacte a la Obra Social." at bounding box center [346, 427] width 528 height 18
click at [137, 162] on input "CUIL / Apellido" at bounding box center [192, 161] width 224 height 18
click at [1248, 127] on div at bounding box center [633, 289] width 1266 height 579
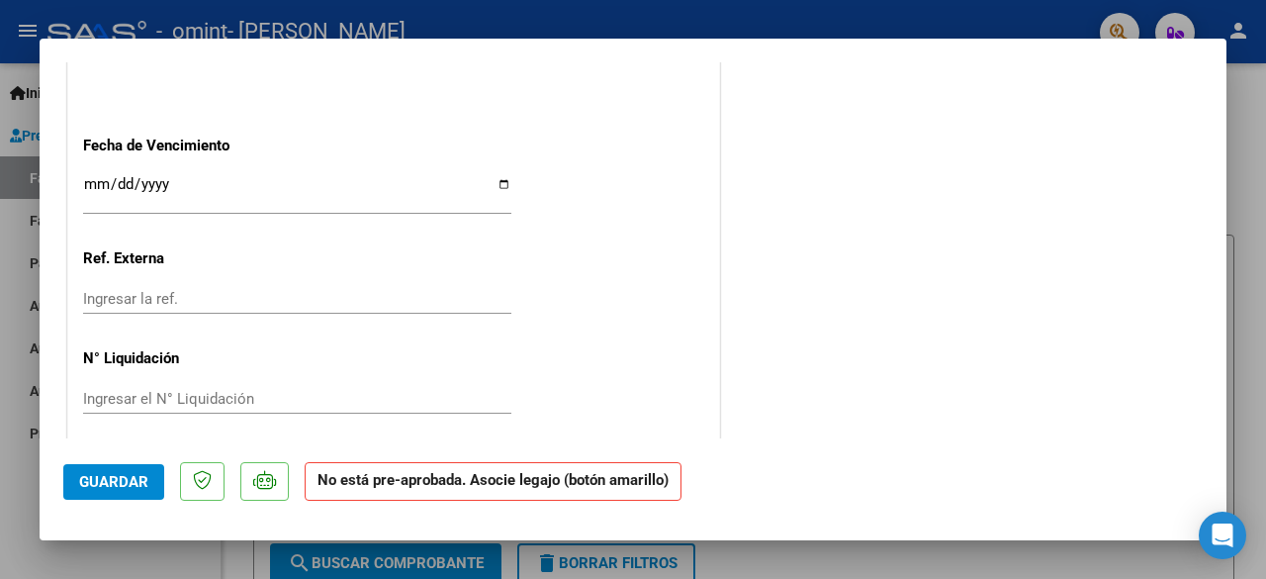
scroll to position [1360, 0]
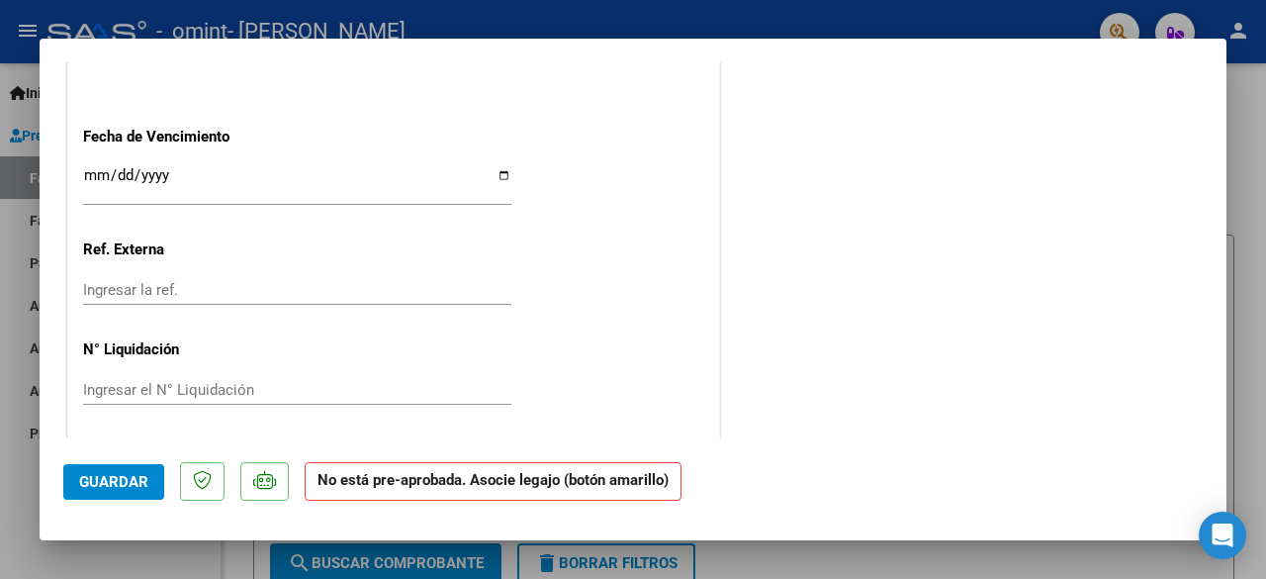
click at [1089, 577] on div at bounding box center [633, 289] width 1266 height 579
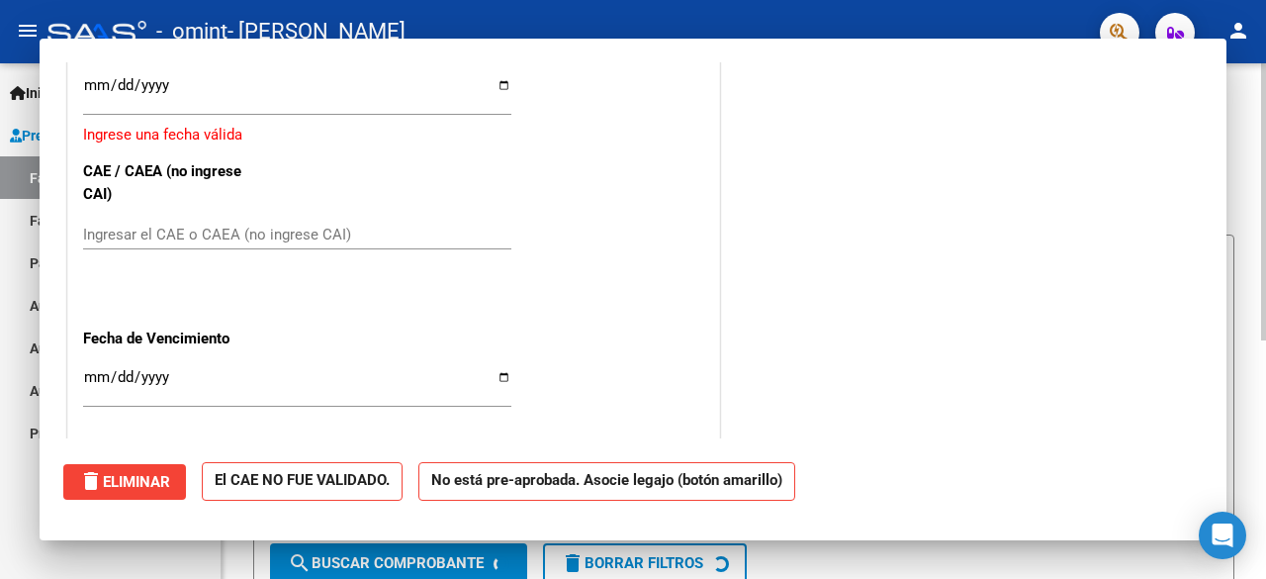
scroll to position [0, 0]
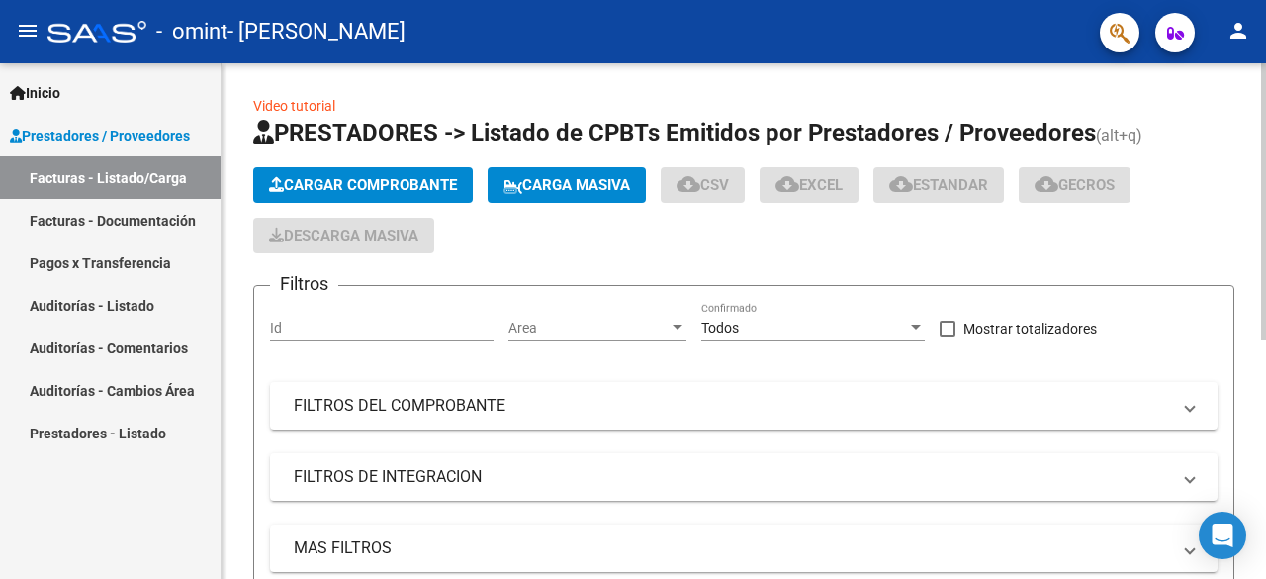
click at [1079, 559] on mat-expansion-panel-header "MAS FILTROS" at bounding box center [744, 547] width 948 height 47
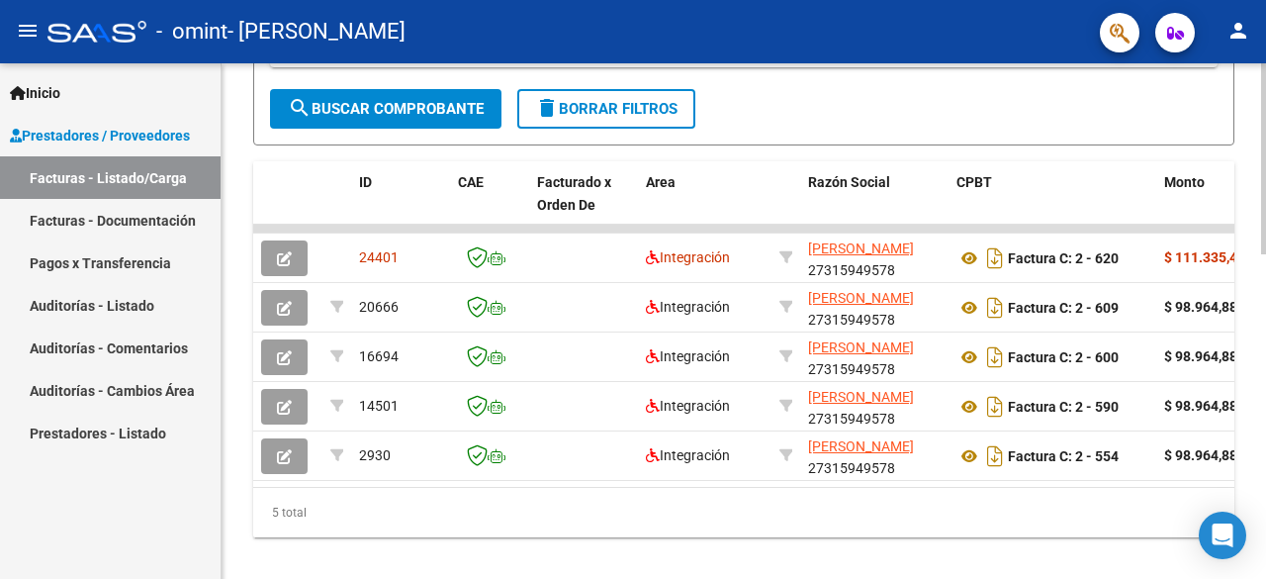
scroll to position [844, 0]
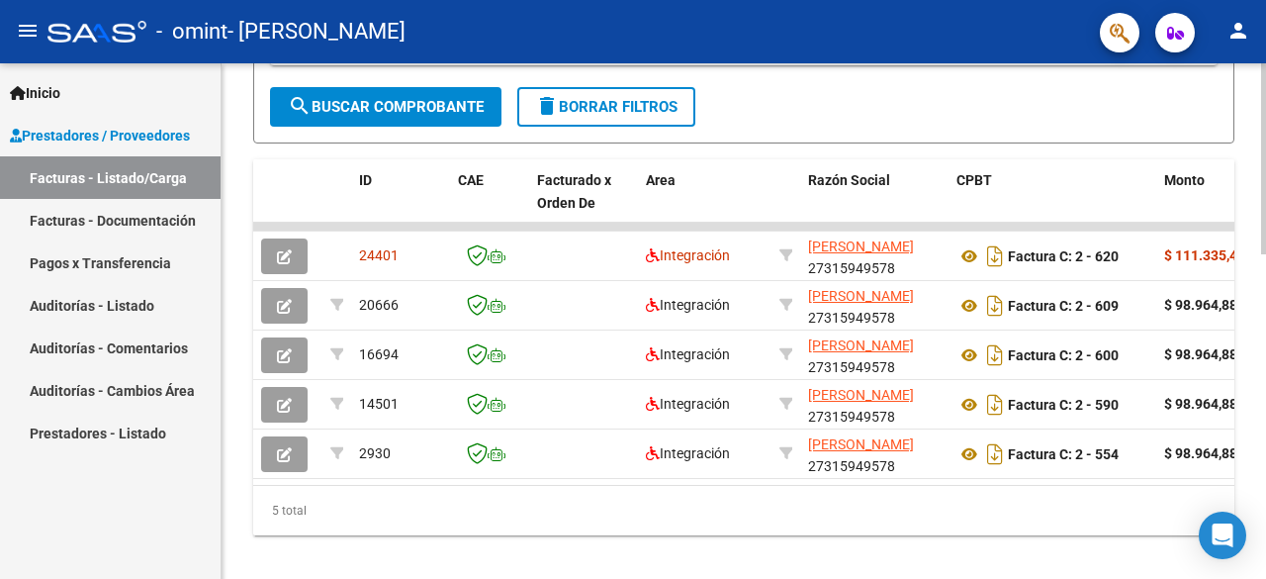
click at [1250, 464] on div at bounding box center [1263, 476] width 5 height 191
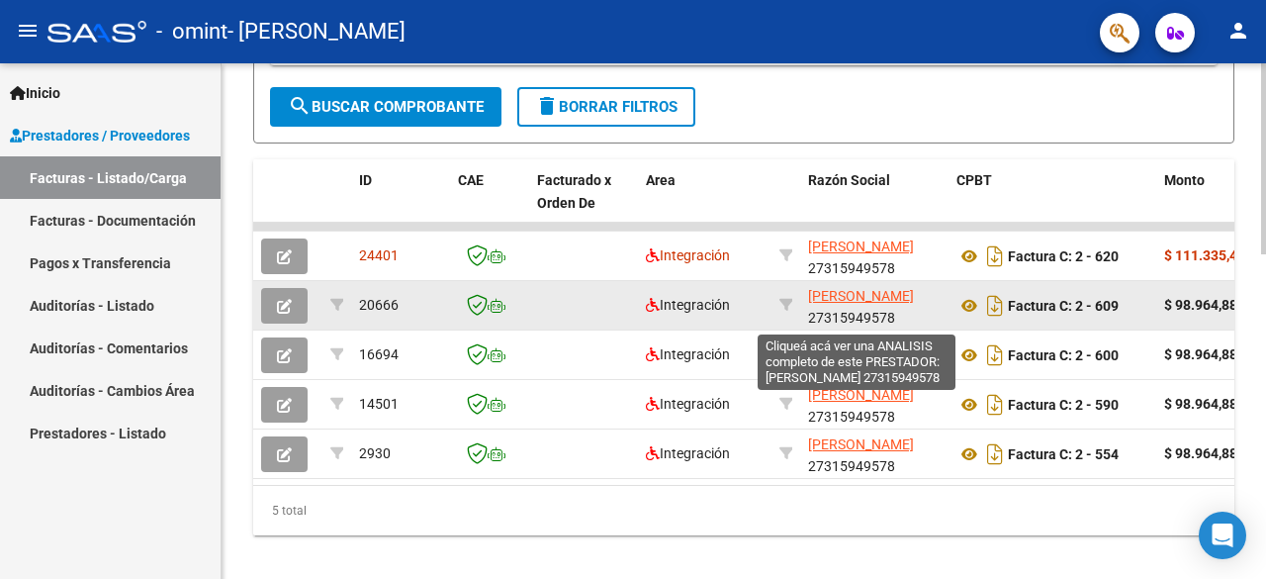
click at [844, 297] on span "[PERSON_NAME]" at bounding box center [861, 296] width 106 height 16
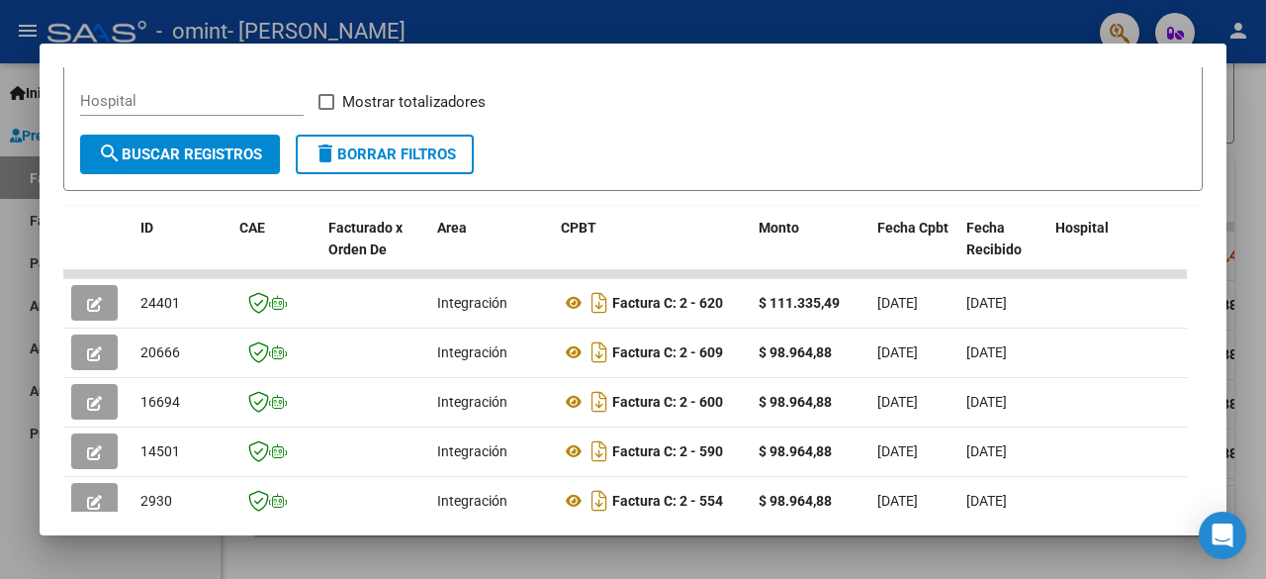
scroll to position [0, 0]
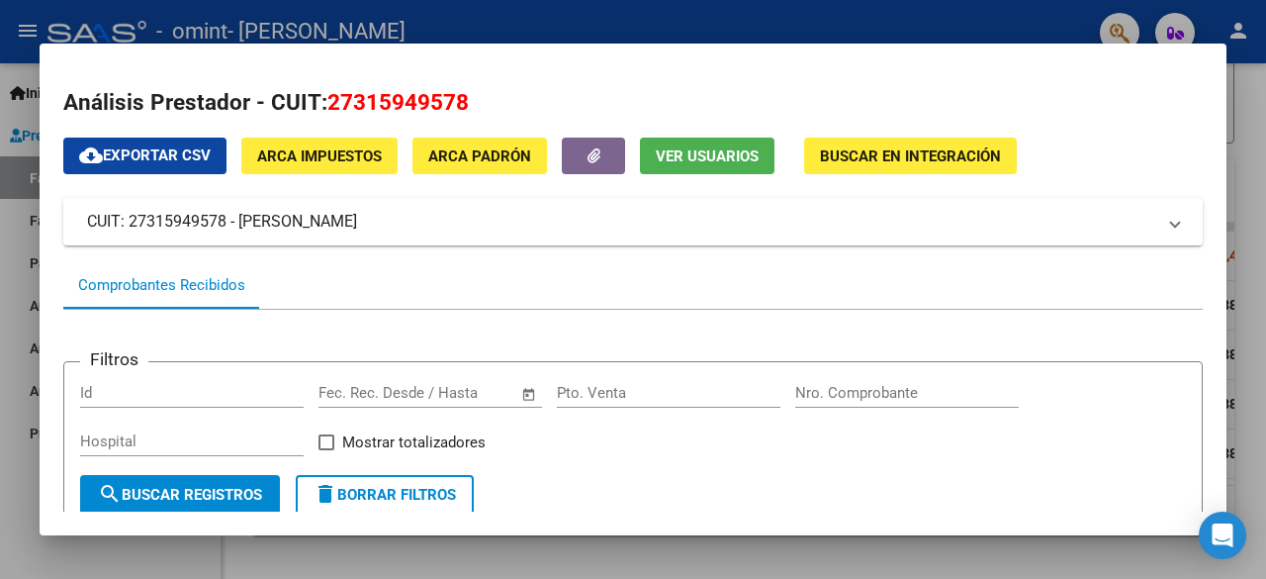
click at [1250, 151] on div at bounding box center [633, 289] width 1266 height 579
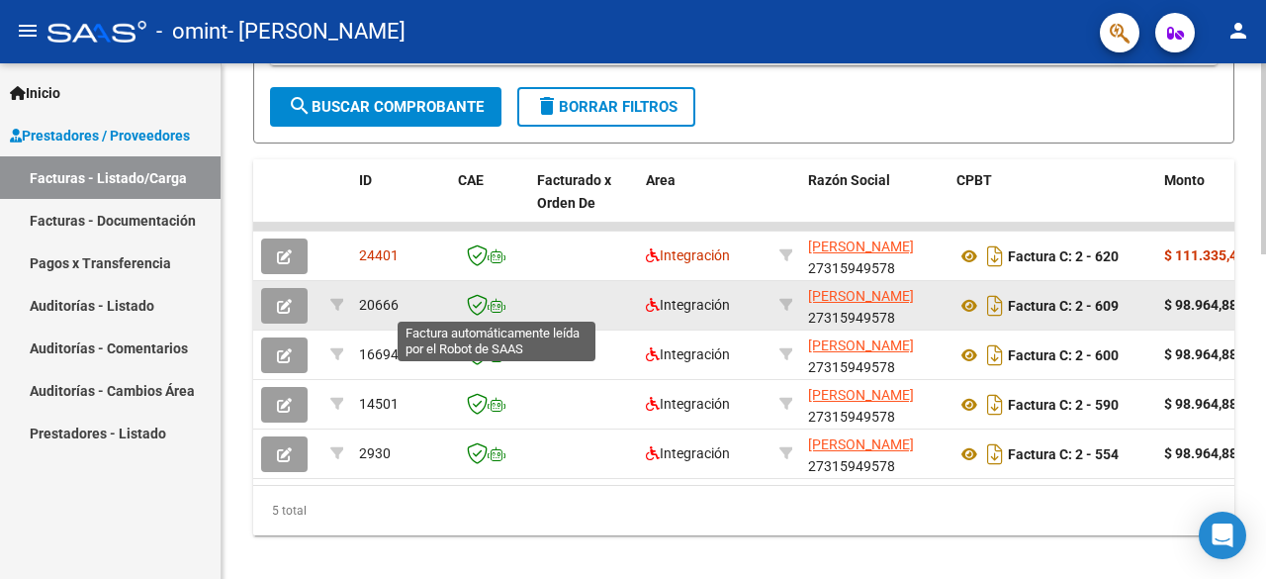
click at [493, 304] on icon at bounding box center [497, 306] width 18 height 14
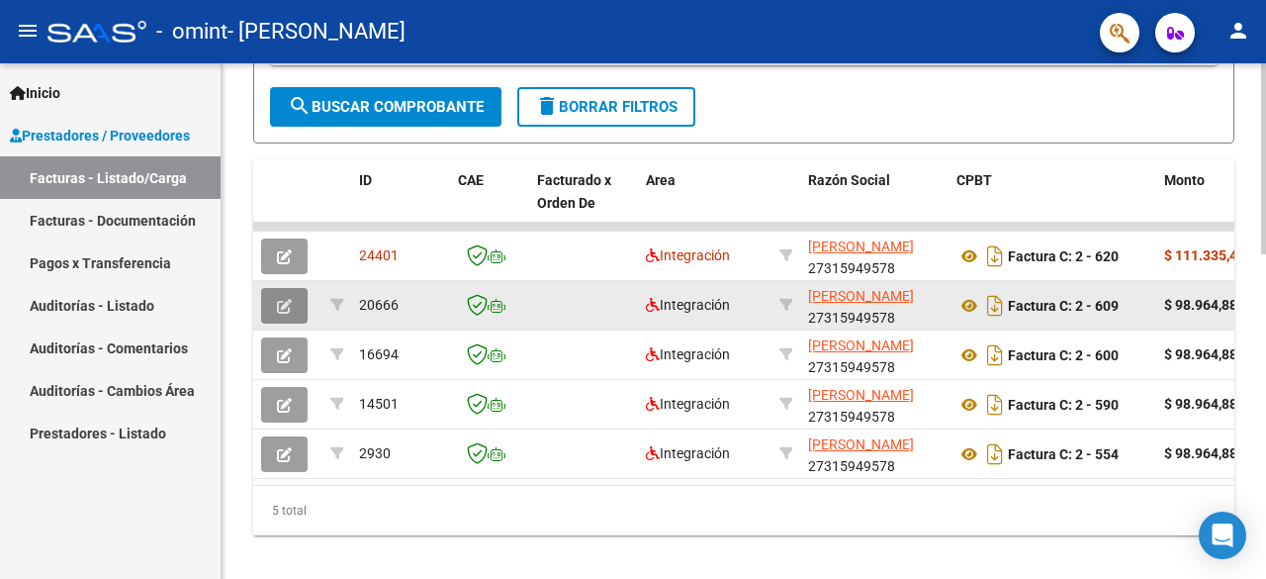
click at [285, 310] on icon "button" at bounding box center [284, 306] width 15 height 15
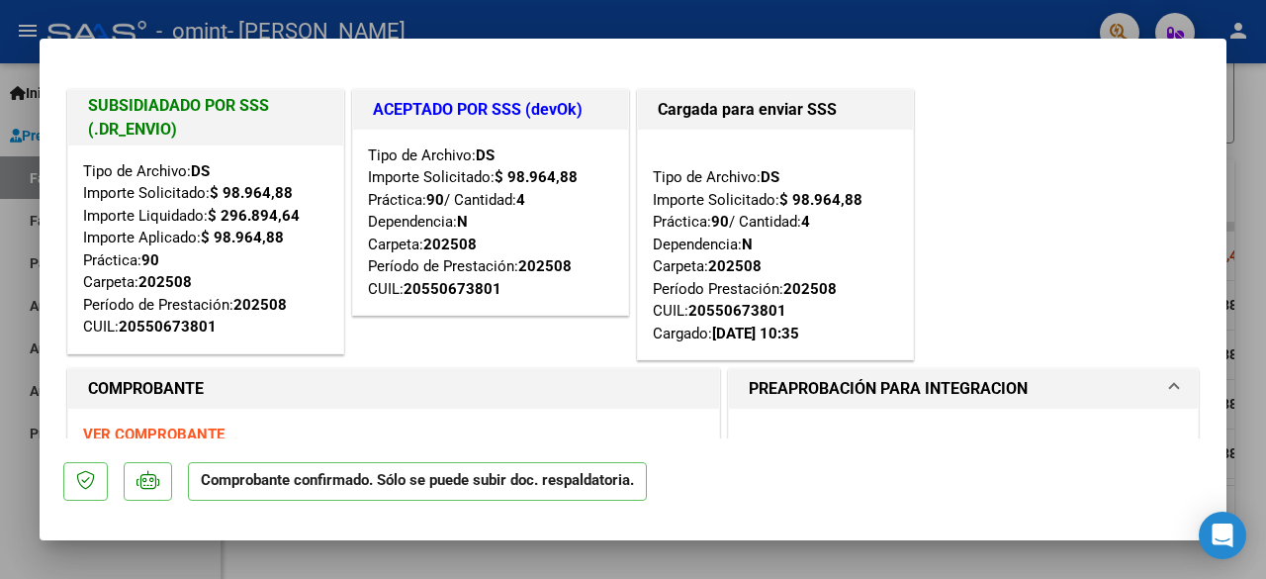
click at [1241, 106] on div at bounding box center [633, 289] width 1266 height 579
type input "$ 0,00"
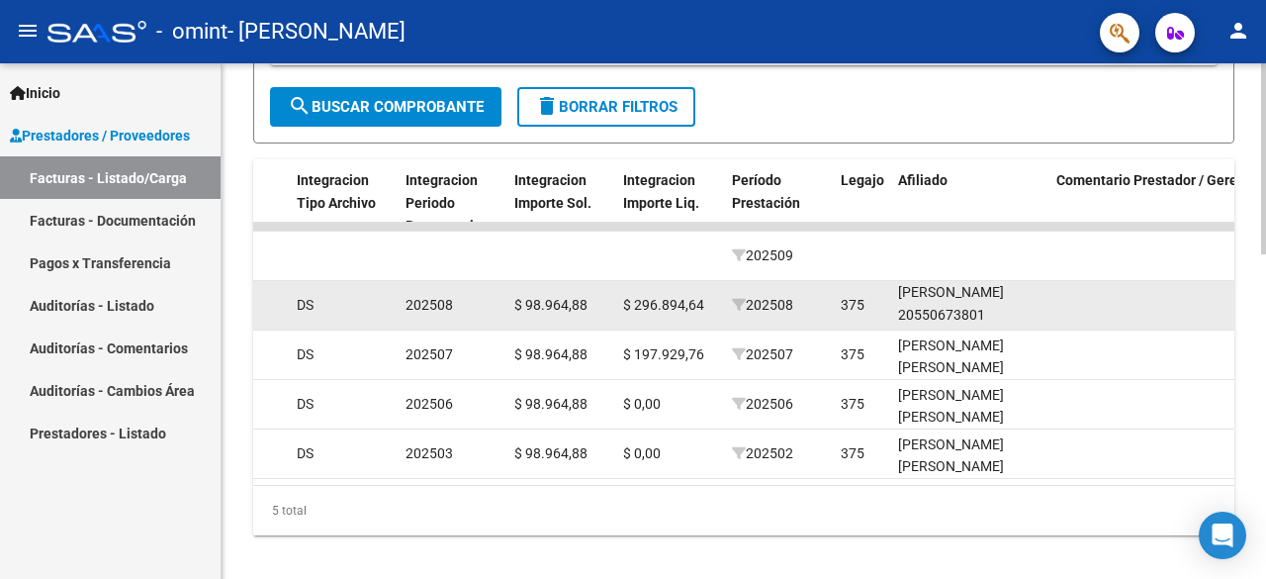
drag, startPoint x: 901, startPoint y: 296, endPoint x: 1006, endPoint y: 327, distance: 109.5
click at [1006, 327] on datatable-body-cell "RODRIGUEZ VAZQUEZ THEO JOAQUIN 20550673801" at bounding box center [969, 305] width 158 height 48
click at [942, 308] on div "RODRIGUEZ VAZQUEZ THEO JOAQUIN 20550673801" at bounding box center [969, 292] width 142 height 67
drag, startPoint x: 901, startPoint y: 313, endPoint x: 1003, endPoint y: 327, distance: 103.0
click at [1003, 327] on datatable-body-cell "RODRIGUEZ VAZQUEZ THEO JOAQUIN 20550673801" at bounding box center [969, 305] width 158 height 48
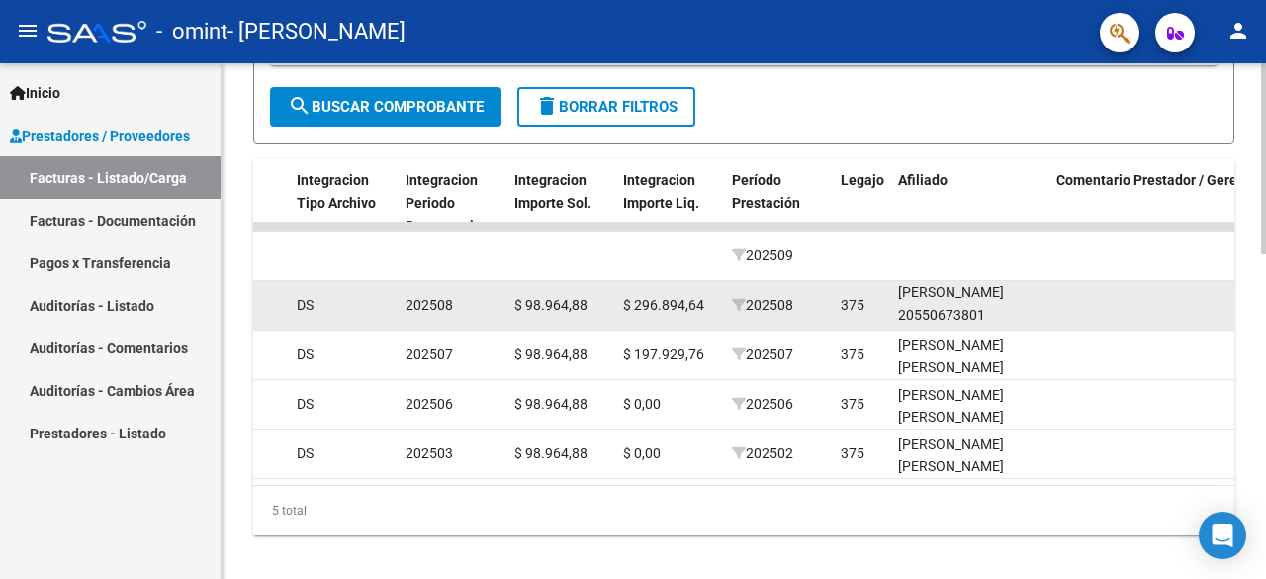
copy div "20550673801"
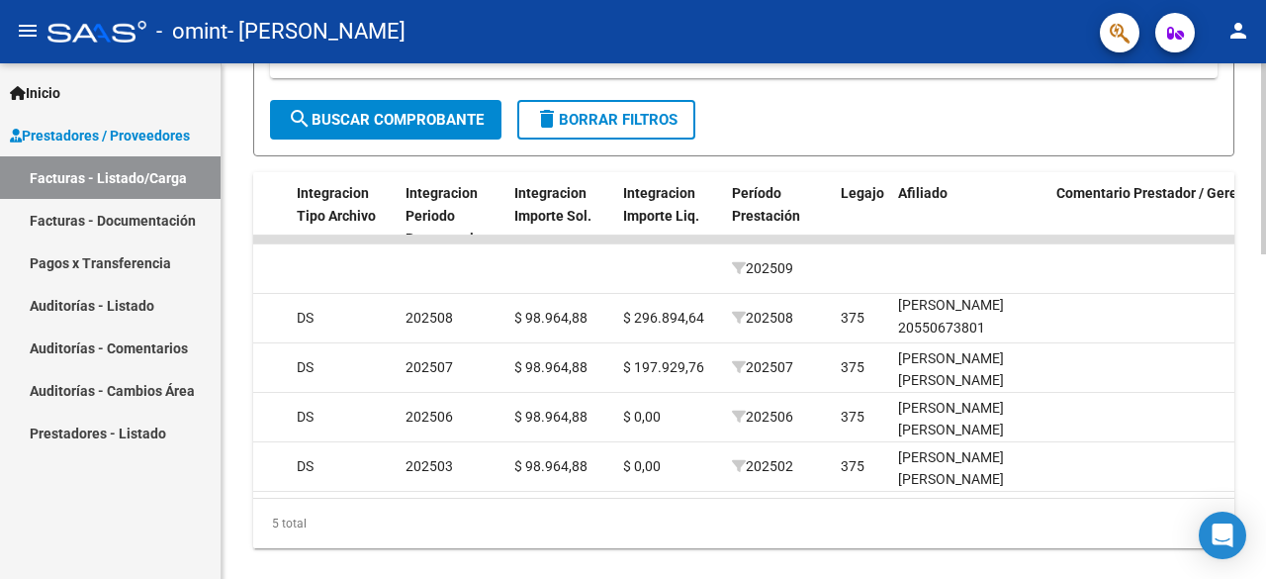
scroll to position [878, 0]
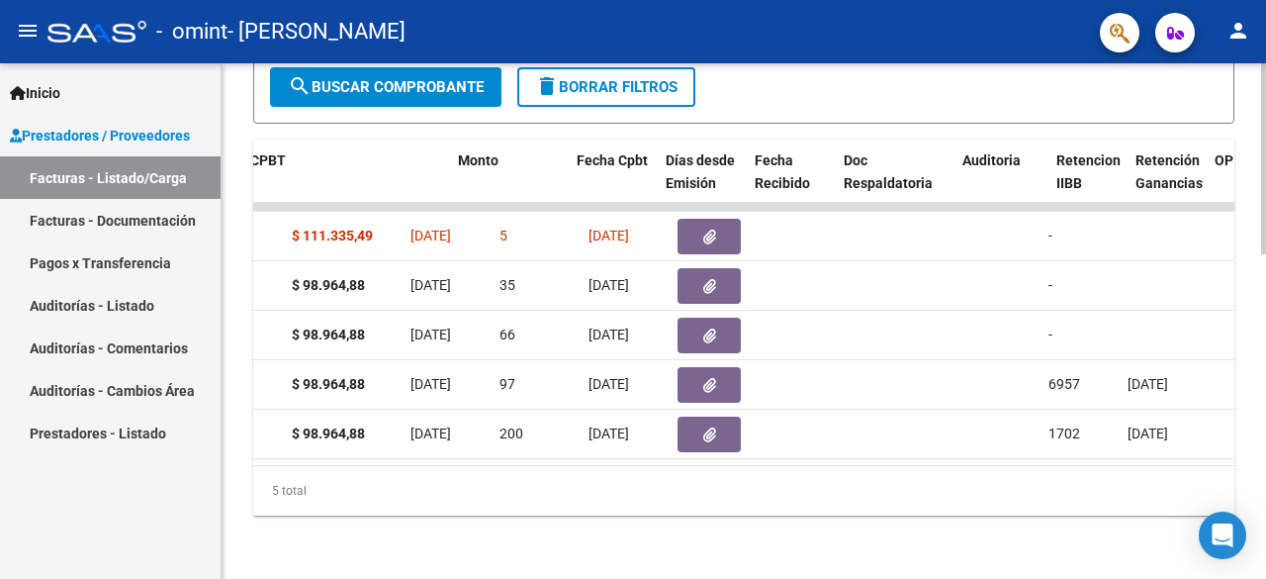
scroll to position [0, 0]
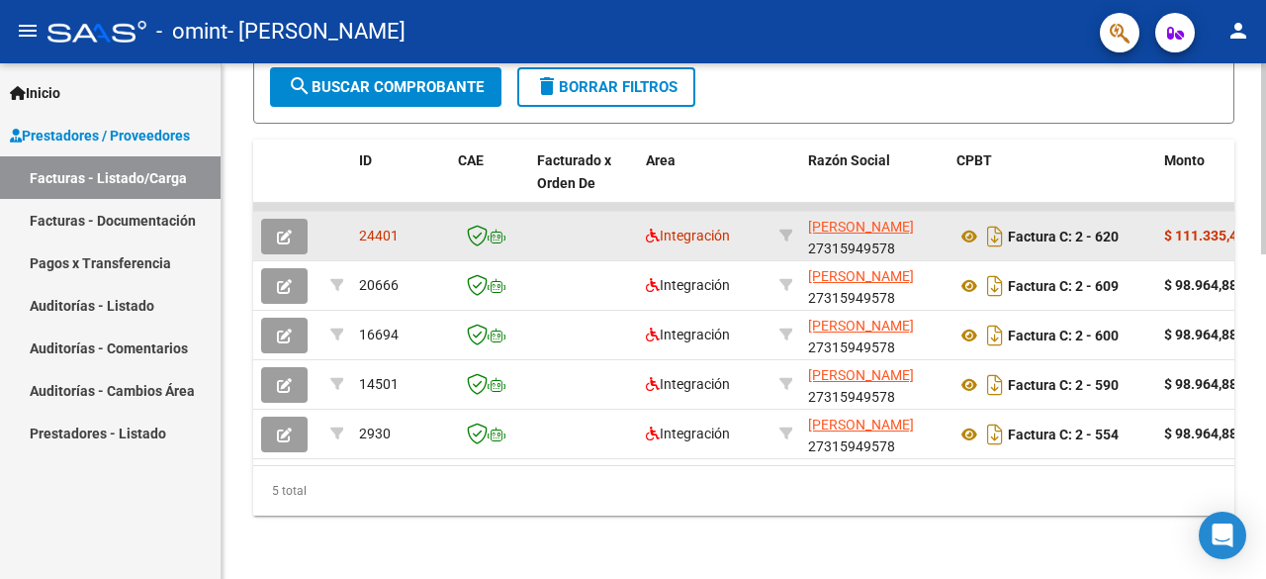
click at [1213, 228] on strong "$ 111.335,49" at bounding box center [1204, 236] width 81 height 16
click at [374, 228] on span "24401" at bounding box center [379, 236] width 40 height 16
click at [267, 219] on button "button" at bounding box center [284, 237] width 46 height 36
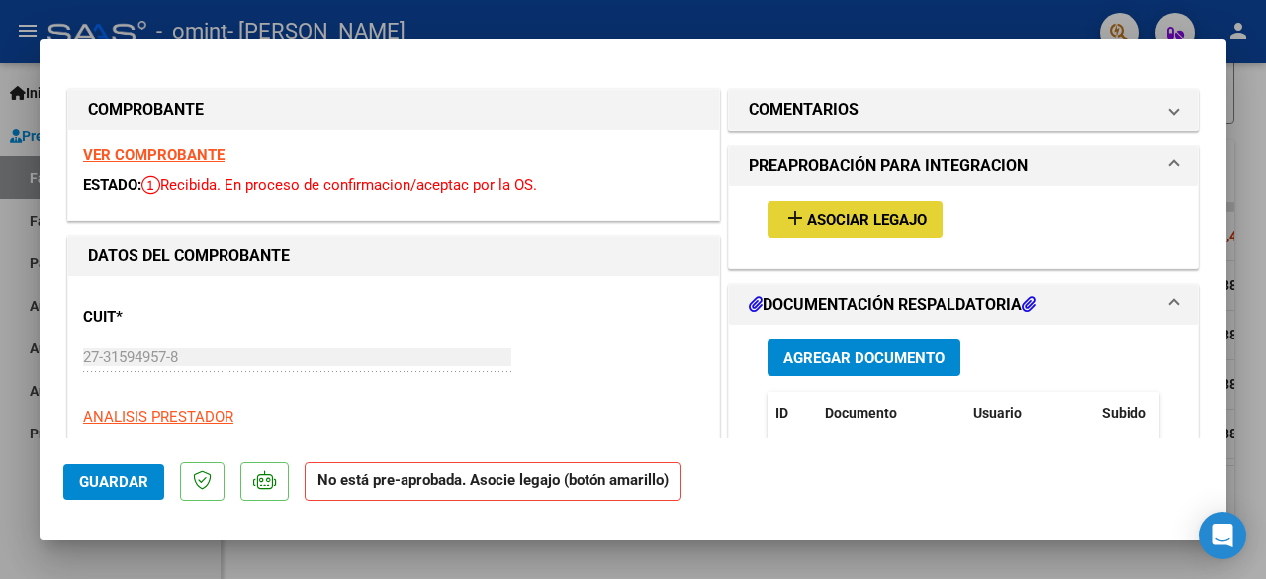
click at [861, 220] on span "Asociar Legajo" at bounding box center [867, 220] width 120 height 18
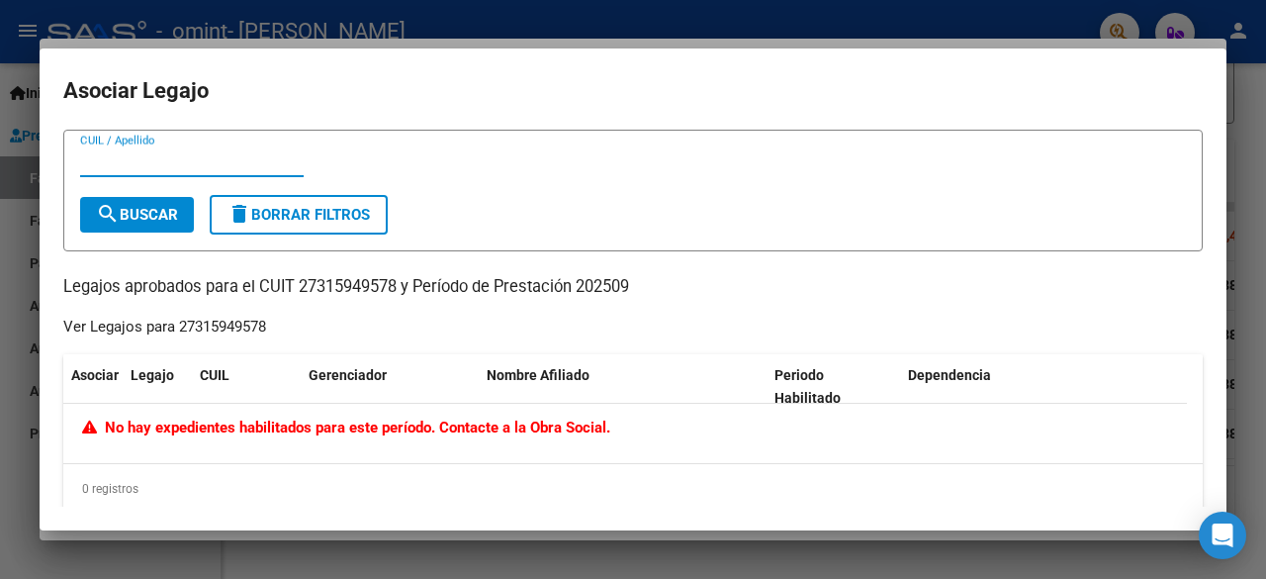
click at [196, 157] on input "CUIL / Apellido" at bounding box center [192, 161] width 224 height 18
click at [228, 199] on button "delete Borrar Filtros" at bounding box center [299, 215] width 178 height 40
click at [186, 167] on input "CUIL / Apellido" at bounding box center [192, 161] width 224 height 18
paste input "20550673801"
type input "20550673801"
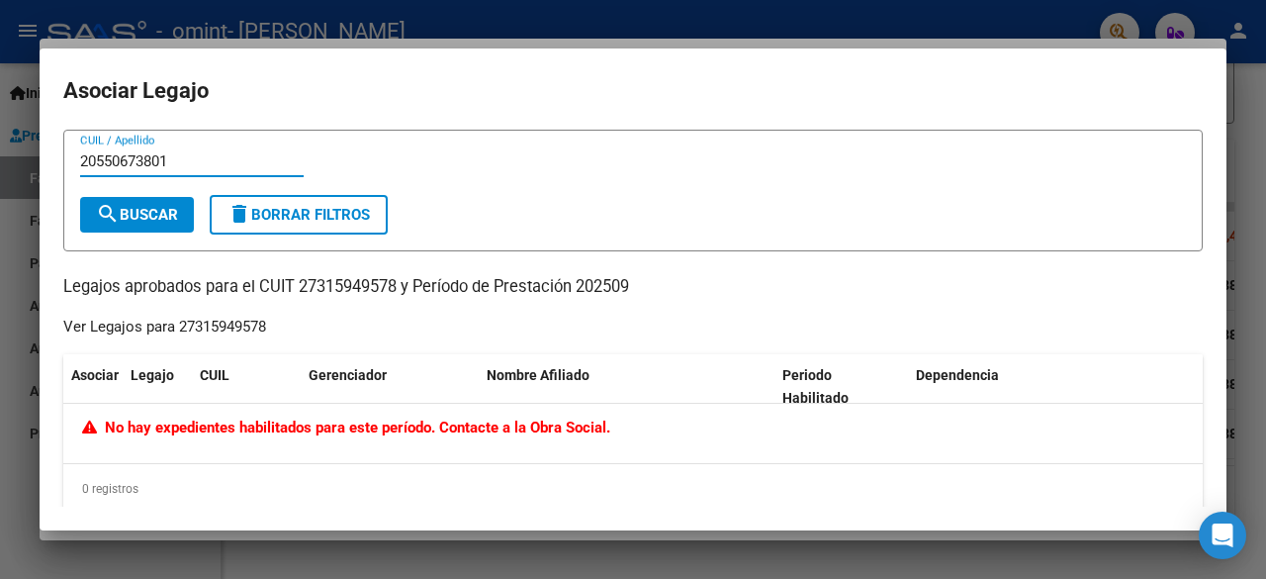
click at [150, 222] on span "search Buscar" at bounding box center [137, 215] width 82 height 18
drag, startPoint x: 178, startPoint y: 162, endPoint x: 75, endPoint y: 153, distance: 103.3
click at [75, 153] on form "20550673801 CUIL / Apellido search Buscar delete Borrar Filtros" at bounding box center [633, 191] width 1140 height 122
click at [651, 17] on div at bounding box center [633, 289] width 1266 height 579
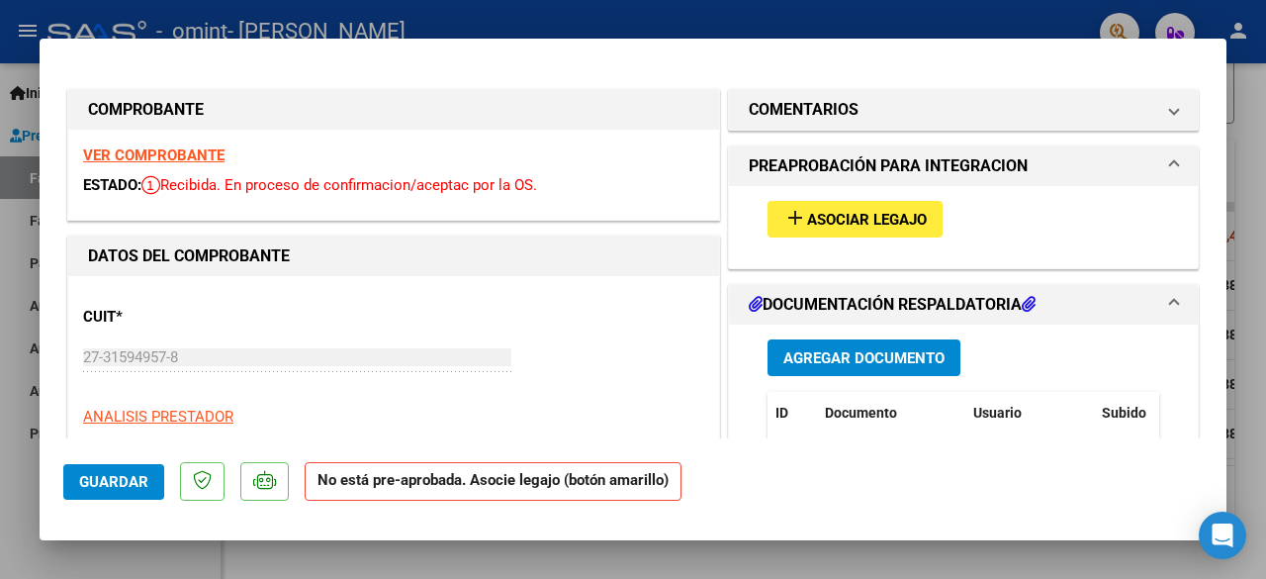
click at [566, 486] on strong "No está pre-aprobada. Asocie legajo (botón amarillo)" at bounding box center [493, 481] width 377 height 39
click at [783, 223] on mat-icon "add" at bounding box center [795, 218] width 24 height 24
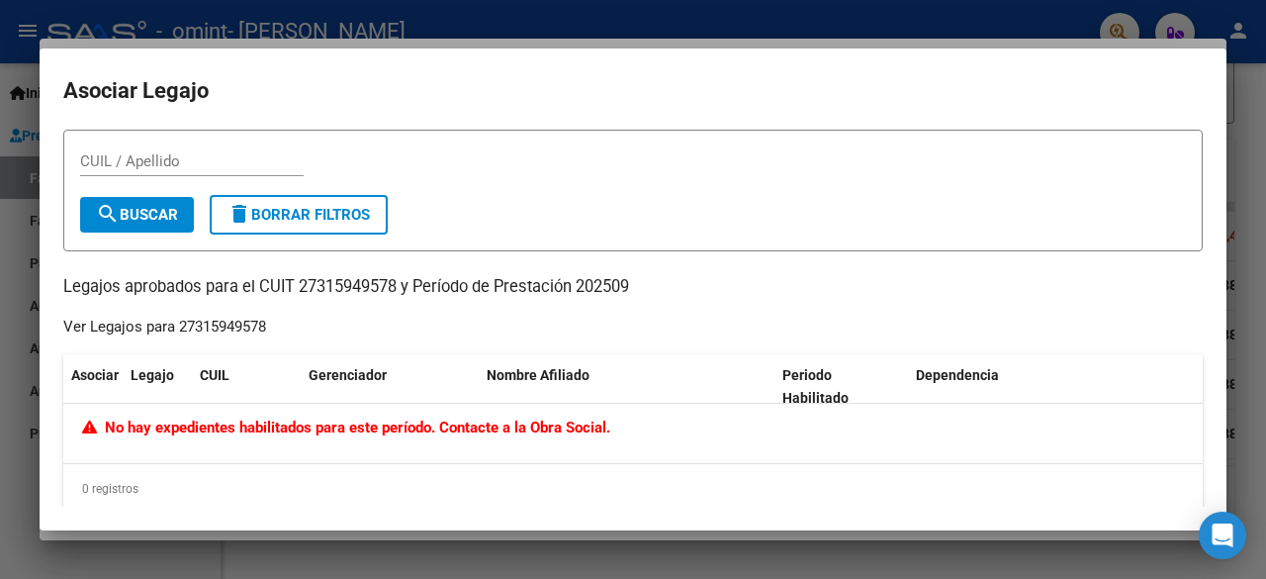
click at [198, 325] on div "Ver Legajos para 27315949578" at bounding box center [164, 327] width 203 height 23
drag, startPoint x: 176, startPoint y: 327, endPoint x: 279, endPoint y: 331, distance: 102.9
click at [279, 331] on div "CUIL / Apellido search Buscar delete Borrar Filtros Legajos aprobados para el C…" at bounding box center [633, 322] width 1140 height 384
copy div "27315949578"
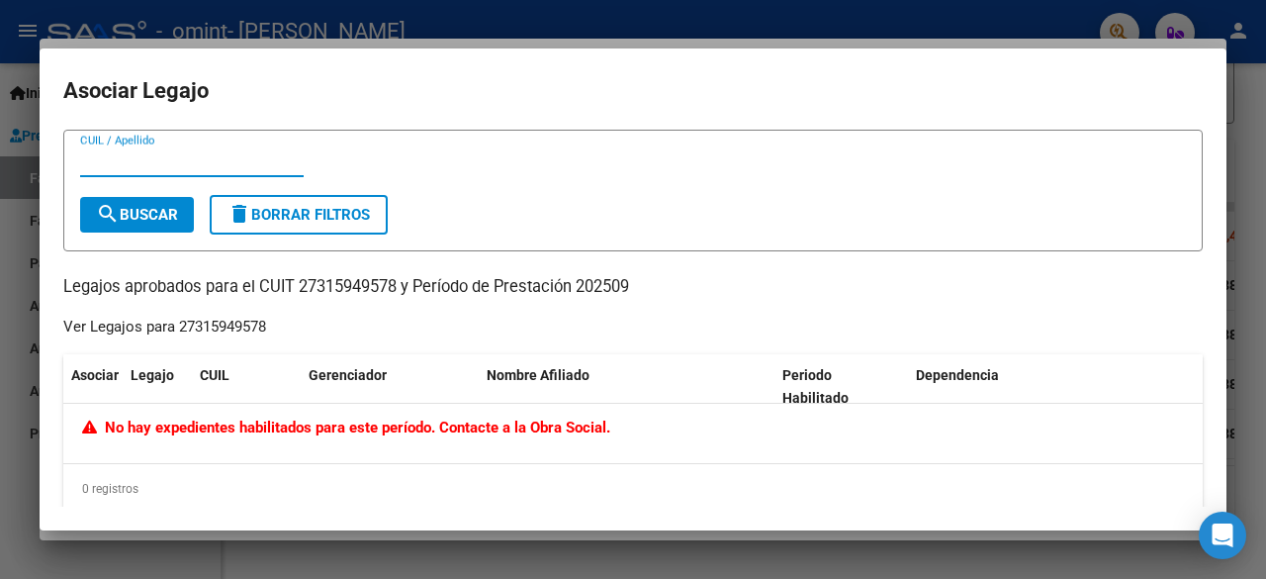
click at [160, 158] on input "CUIL / Apellido" at bounding box center [192, 161] width 224 height 18
paste input "27315949578"
type input "27315949578"
click at [163, 207] on span "search Buscar" at bounding box center [137, 215] width 82 height 18
drag, startPoint x: 176, startPoint y: 154, endPoint x: 26, endPoint y: 183, distance: 153.1
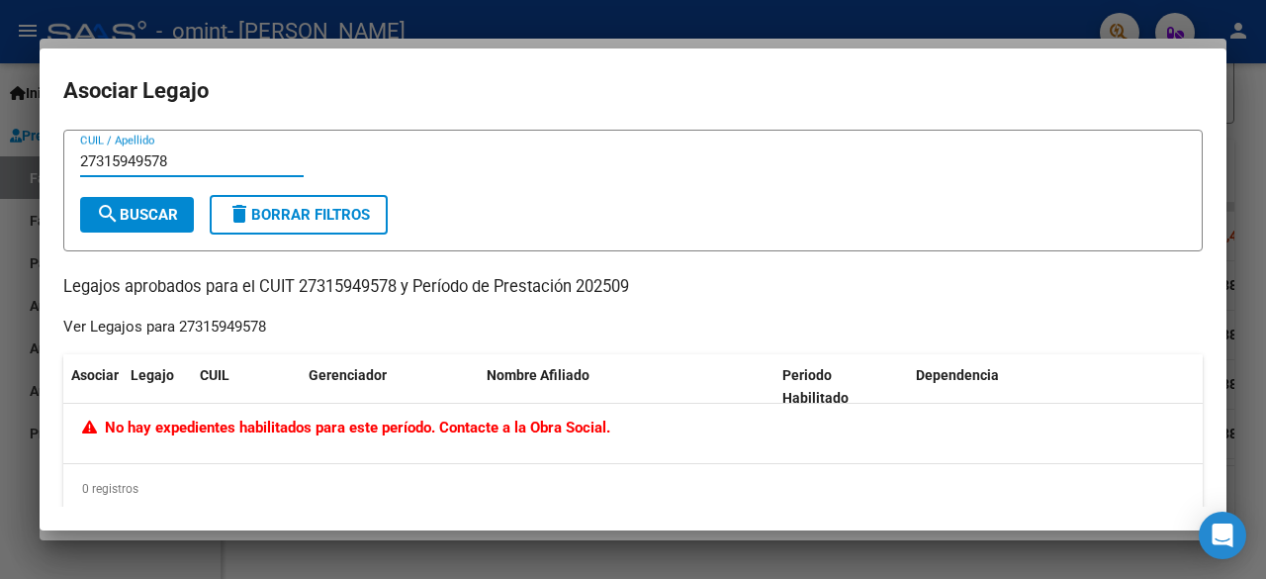
click at [26, 183] on div "COMPROBANTE VER COMPROBANTE ESTADO: Recibida. En proceso de confirmacion/acepta…" at bounding box center [633, 289] width 1266 height 579
click at [1250, 450] on div at bounding box center [633, 289] width 1266 height 579
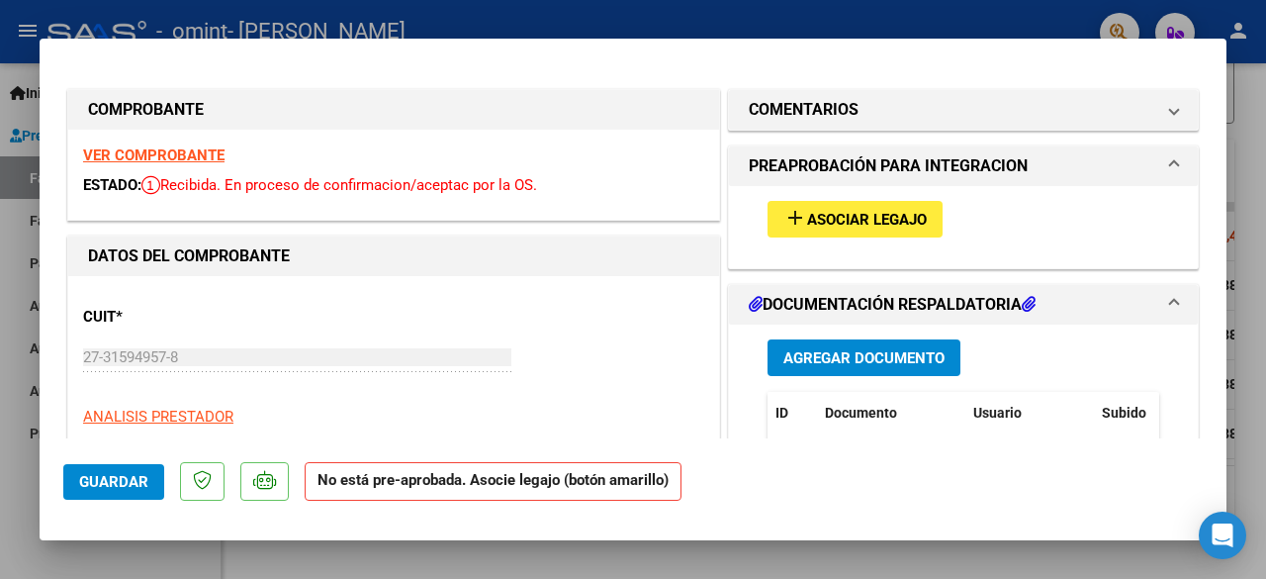
click at [1240, 298] on div at bounding box center [633, 289] width 1266 height 579
type input "$ 0,00"
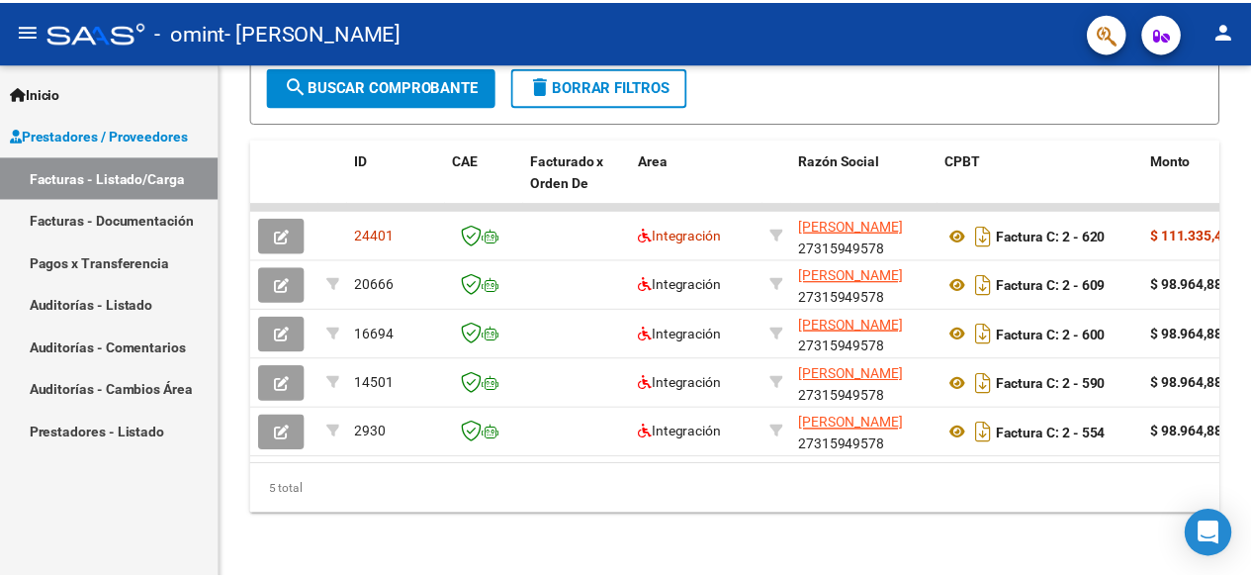
scroll to position [878, 0]
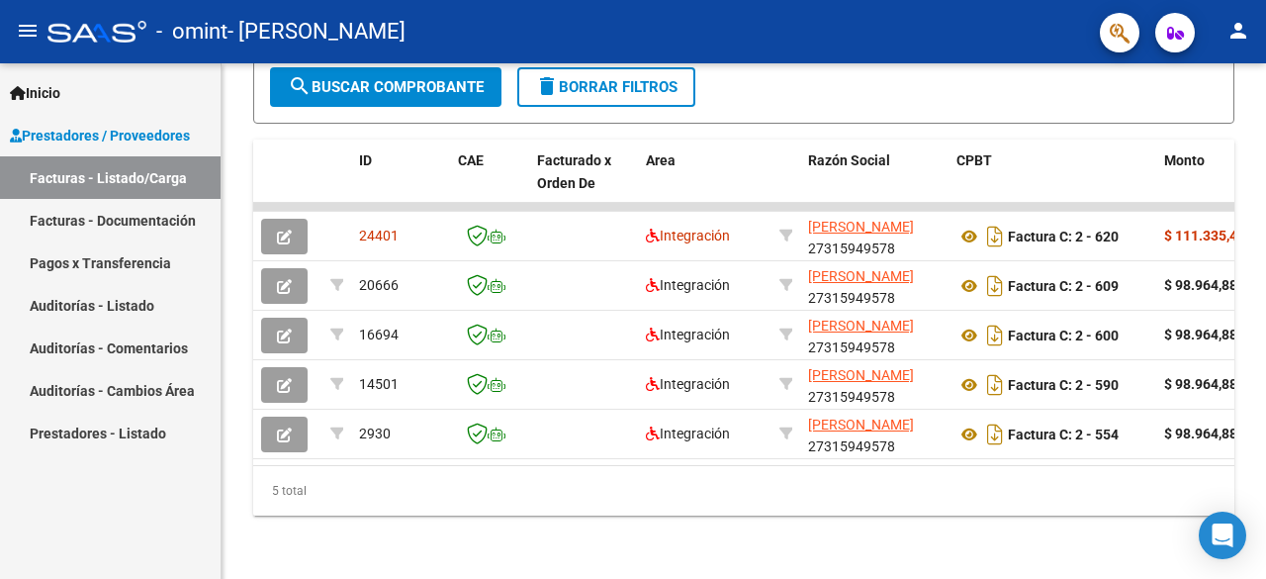
click at [1240, 33] on mat-icon "person" at bounding box center [1239, 31] width 24 height 24
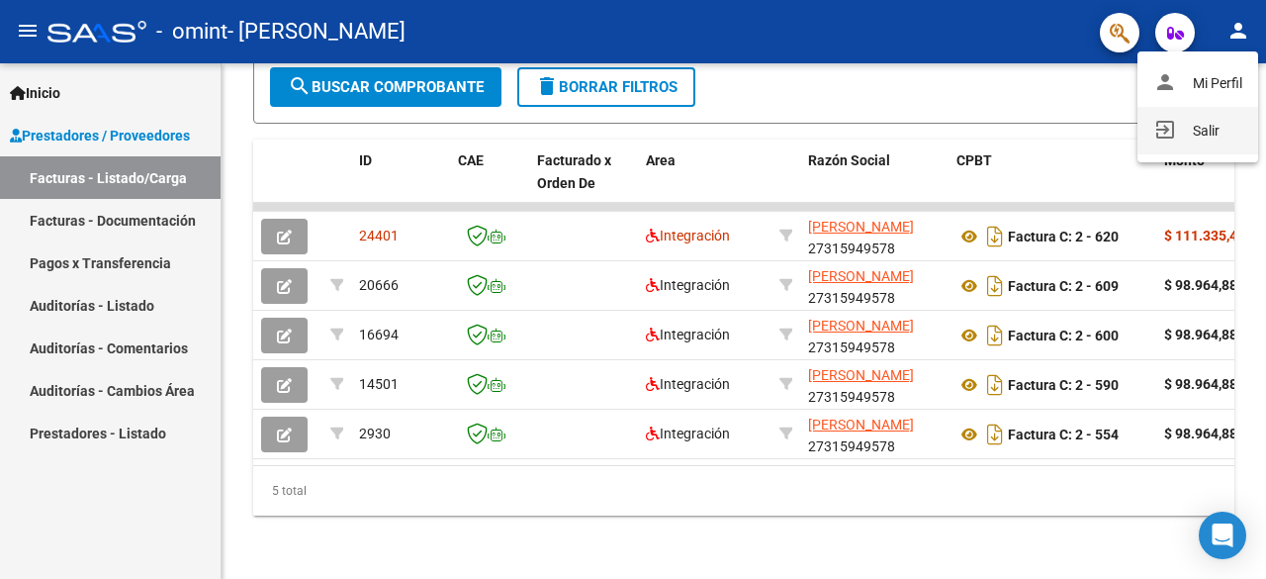
click at [1212, 126] on button "exit_to_app Salir" at bounding box center [1198, 130] width 121 height 47
